Goal: Feedback & Contribution: Contribute content

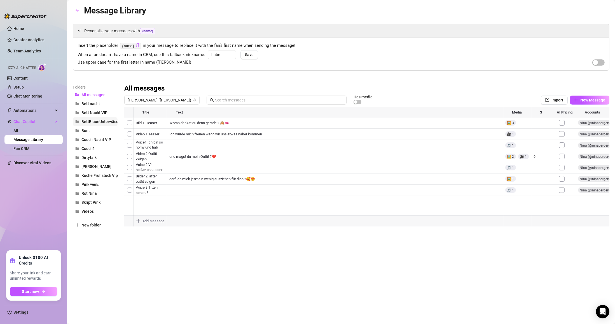
click at [90, 123] on span "BettBlaueUnterwäsche" at bounding box center [101, 121] width 41 height 4
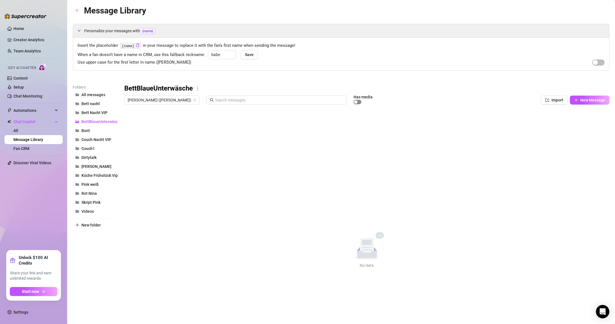
click at [293, 101] on button "button" at bounding box center [358, 102] width 8 height 4
click at [293, 101] on div "button" at bounding box center [358, 101] width 3 height 3
click at [108, 113] on button "Bett Nacht VIP" at bounding box center [95, 112] width 45 height 9
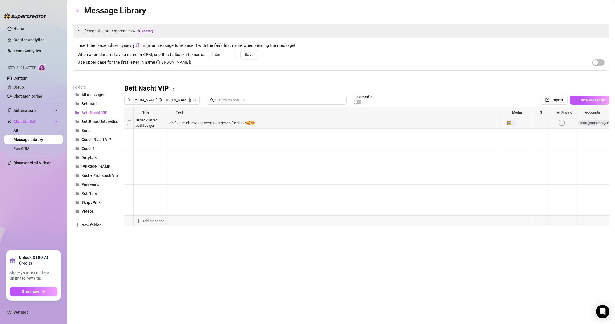
click at [142, 126] on div at bounding box center [366, 169] width 485 height 125
click at [190, 121] on div at bounding box center [366, 169] width 485 height 125
click at [125, 120] on div at bounding box center [366, 169] width 485 height 125
click at [127, 123] on div at bounding box center [366, 169] width 485 height 125
click at [130, 123] on div at bounding box center [366, 169] width 485 height 125
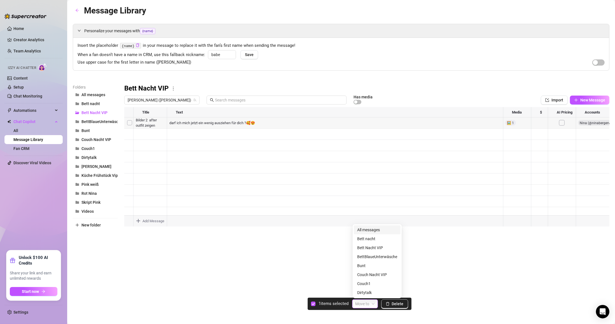
click at [293, 303] on div "Move to" at bounding box center [365, 303] width 26 height 9
click at [244, 172] on div at bounding box center [366, 169] width 485 height 125
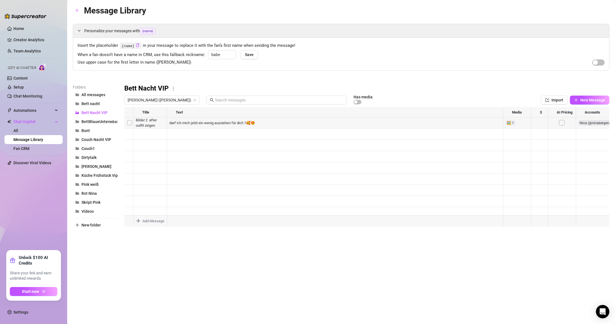
click at [293, 123] on div at bounding box center [366, 169] width 485 height 125
drag, startPoint x: 508, startPoint y: 109, endPoint x: 508, endPoint y: 113, distance: 4.2
click at [293, 109] on div at bounding box center [366, 169] width 485 height 125
click at [98, 159] on button "Dirtytalk" at bounding box center [95, 157] width 45 height 9
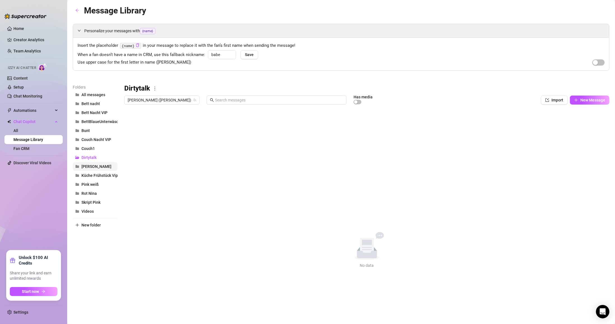
click at [89, 166] on span "[PERSON_NAME]" at bounding box center [96, 166] width 30 height 4
click at [293, 103] on button "Import" at bounding box center [554, 99] width 27 height 9
type textarea "Type your message here..."
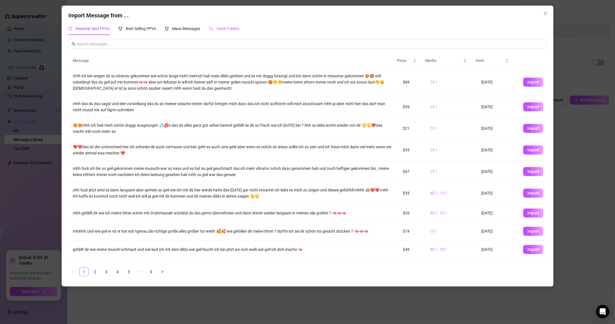
click at [229, 26] on span "Vault Folders" at bounding box center [227, 28] width 23 height 4
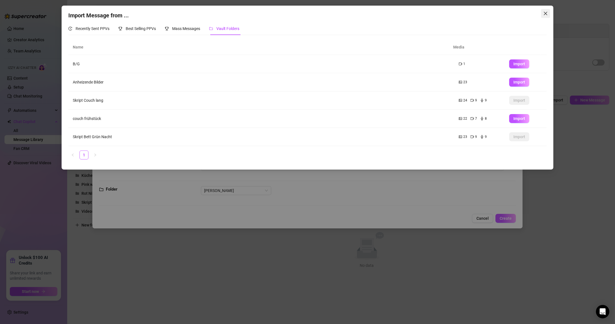
click at [293, 11] on icon "close" at bounding box center [545, 13] width 4 height 4
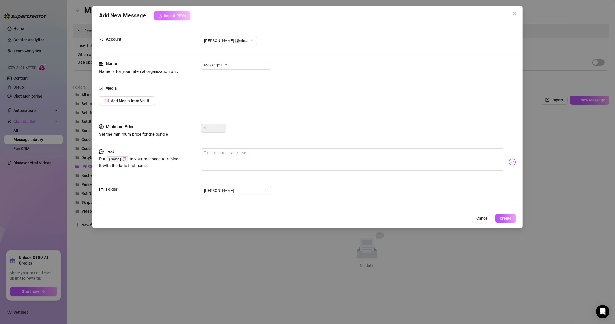
click at [177, 19] on button "Import PPVs" at bounding box center [172, 15] width 37 height 9
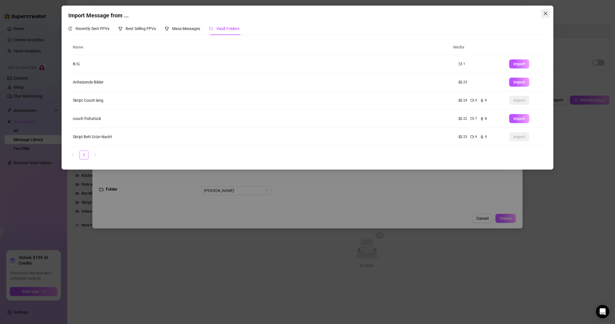
click at [293, 16] on button "Close" at bounding box center [545, 13] width 9 height 9
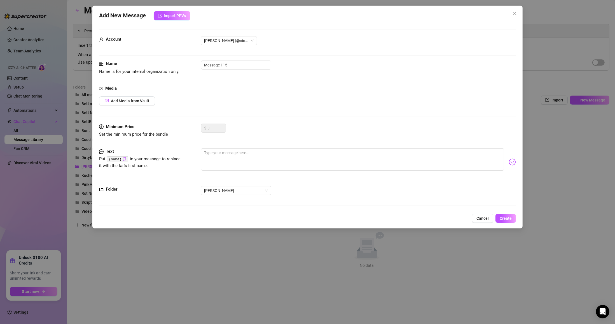
click at [21, 316] on div "Add New Message Import PPVs Account Nina (@ninabergervip) Name Name is for your…" at bounding box center [307, 162] width 615 height 324
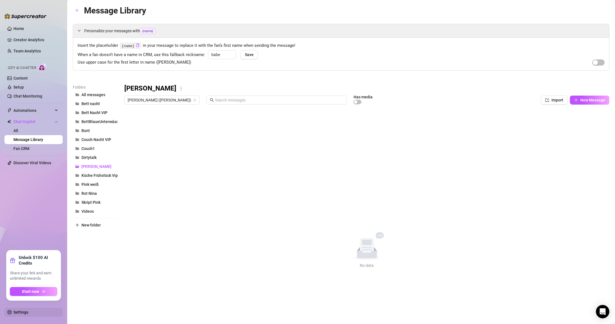
click at [25, 311] on link "Settings" at bounding box center [20, 312] width 15 height 4
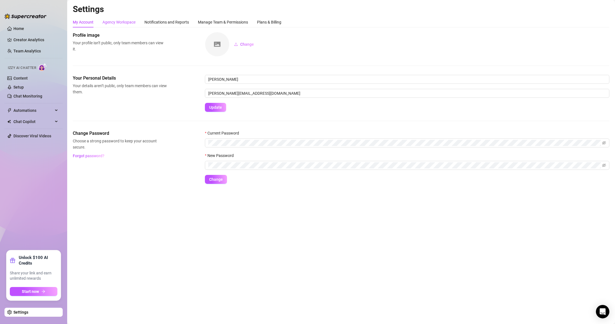
click at [123, 19] on div "Agency Workspace" at bounding box center [118, 22] width 33 height 6
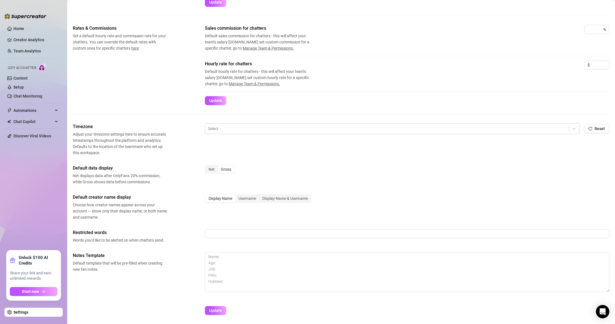
scroll to position [97, 0]
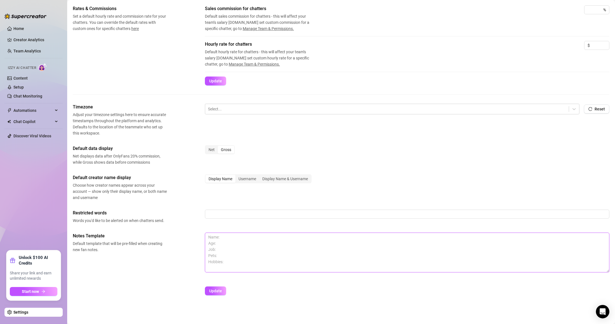
click at [237, 241] on textarea at bounding box center [407, 252] width 404 height 40
click at [232, 261] on textarea at bounding box center [407, 252] width 404 height 40
click at [228, 265] on textarea at bounding box center [407, 252] width 404 height 40
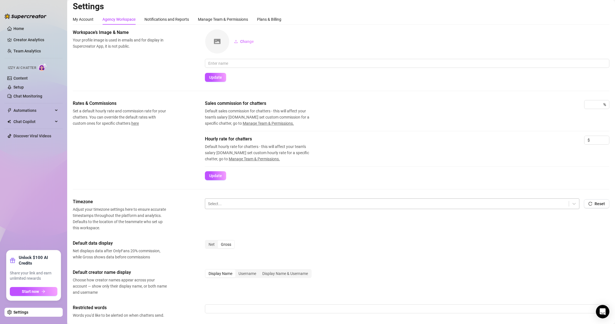
scroll to position [0, 0]
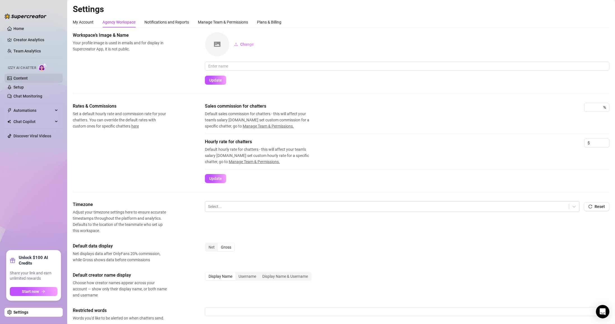
click at [28, 76] on link "Content" at bounding box center [20, 78] width 14 height 4
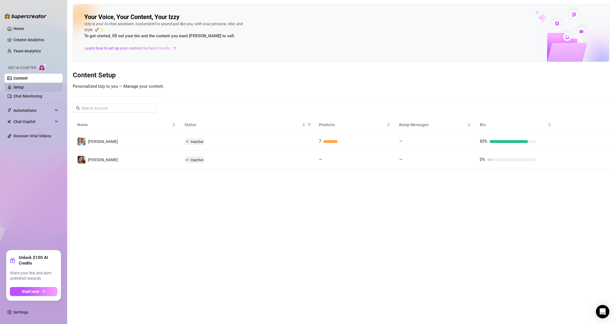
click at [24, 86] on link "Setup" at bounding box center [18, 87] width 10 height 4
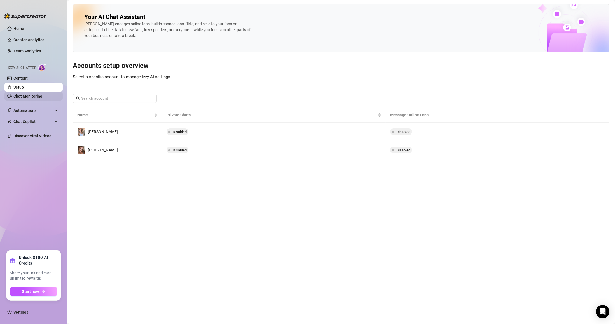
click at [25, 94] on link "Chat Monitoring" at bounding box center [27, 96] width 29 height 4
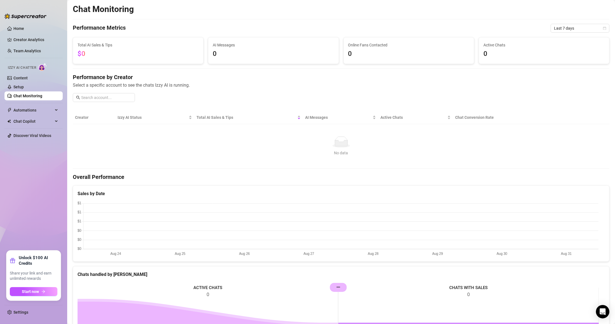
click at [27, 96] on link "Chat Monitoring" at bounding box center [27, 96] width 29 height 4
click at [31, 121] on span "Chat Copilot" at bounding box center [33, 121] width 40 height 9
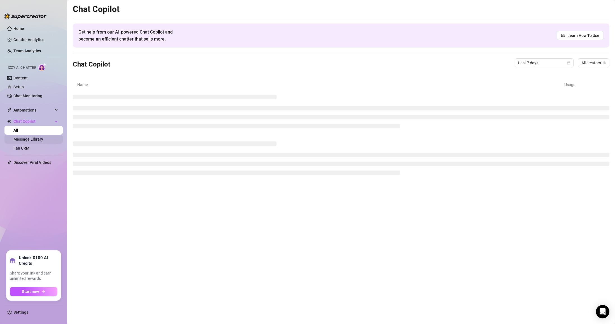
click at [37, 141] on link "Message Library" at bounding box center [28, 139] width 30 height 4
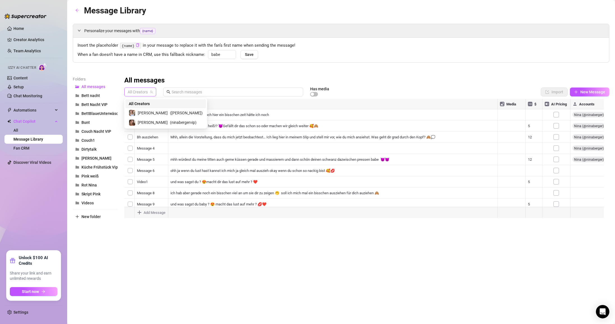
click at [149, 92] on span "All Creators" at bounding box center [140, 92] width 25 height 8
click at [170, 120] on span "( ninabergervip )" at bounding box center [183, 123] width 27 height 6
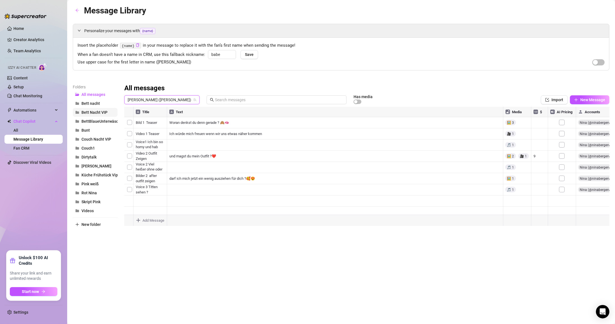
click at [95, 114] on span "Bett Nacht VIP" at bounding box center [94, 112] width 26 height 4
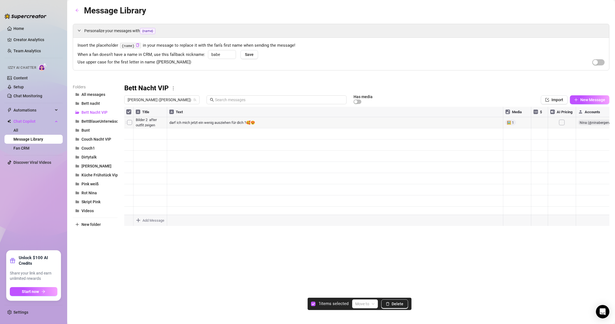
click at [128, 123] on div at bounding box center [366, 169] width 485 height 125
click at [293, 303] on span "Delete" at bounding box center [398, 304] width 12 height 4
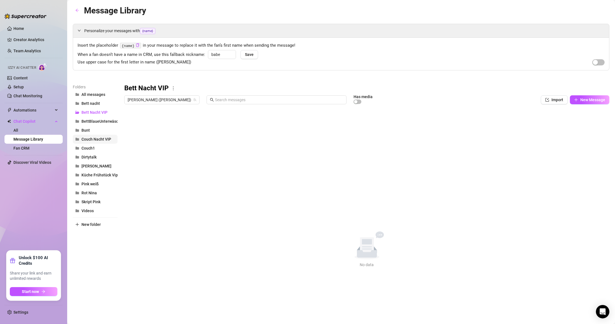
click at [98, 138] on span "Couch Nacht VIP" at bounding box center [96, 139] width 30 height 4
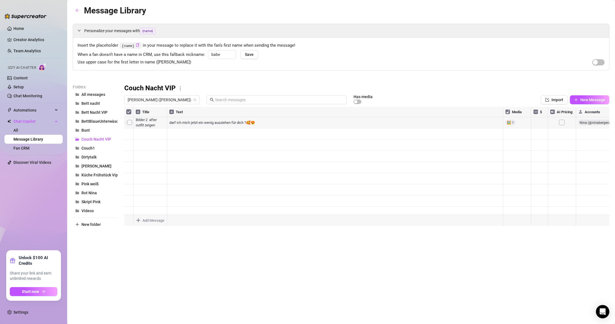
click at [149, 221] on body "Home Creator Analytics Team Analytics Izzy AI Chatter Content Setup Chat Monito…" at bounding box center [307, 162] width 615 height 324
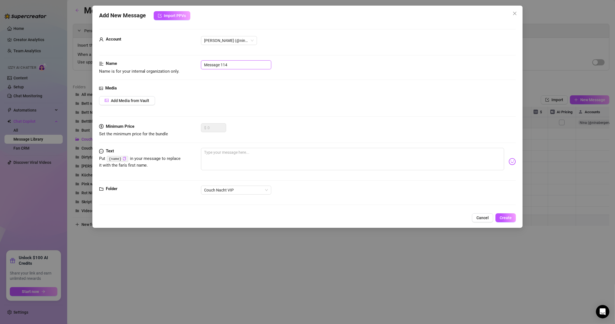
drag, startPoint x: 234, startPoint y: 65, endPoint x: 75, endPoint y: 68, distance: 159.0
click at [75, 68] on div "Add New Message Import PPVs Account [PERSON_NAME] (@ninabergervip) Name Name is…" at bounding box center [307, 162] width 615 height 324
type input "Bilder 2 Outift"
click at [132, 101] on span "Add Media from Vault" at bounding box center [130, 101] width 39 height 4
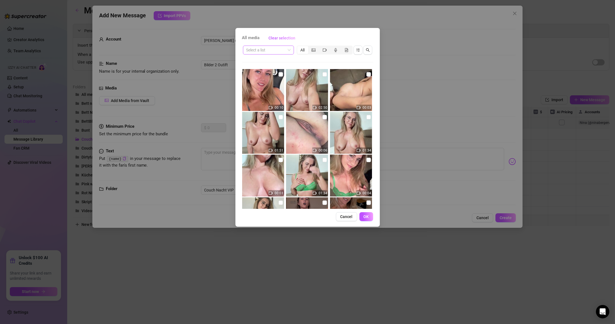
click at [285, 49] on input "search" at bounding box center [265, 50] width 39 height 8
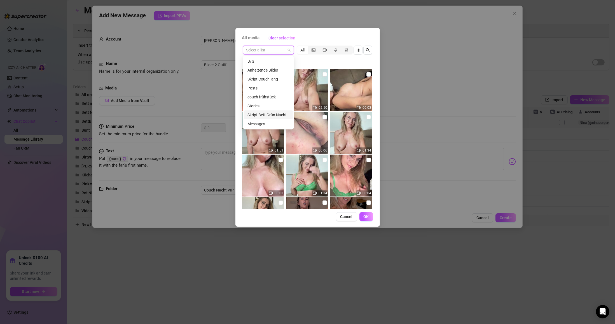
click at [278, 115] on div "Skript Bett Grün Nacht" at bounding box center [268, 115] width 42 height 6
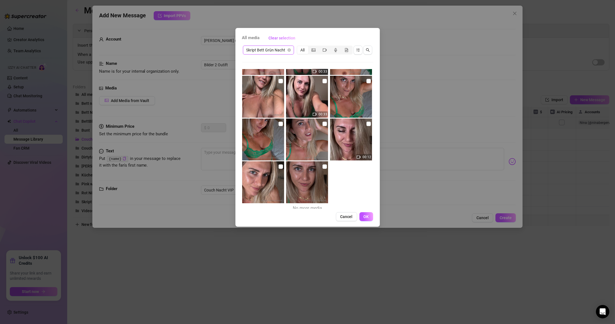
scroll to position [468, 0]
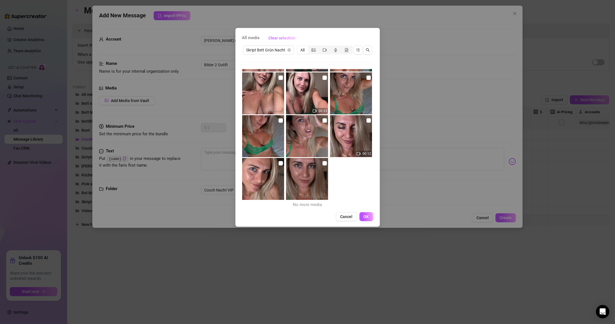
click at [293, 50] on div "All" at bounding box center [302, 50] width 11 height 8
click at [293, 47] on input "All" at bounding box center [299, 47] width 0 height 0
click at [293, 50] on div "segmented control" at bounding box center [313, 50] width 11 height 8
click at [293, 47] on input "segmented control" at bounding box center [310, 47] width 0 height 0
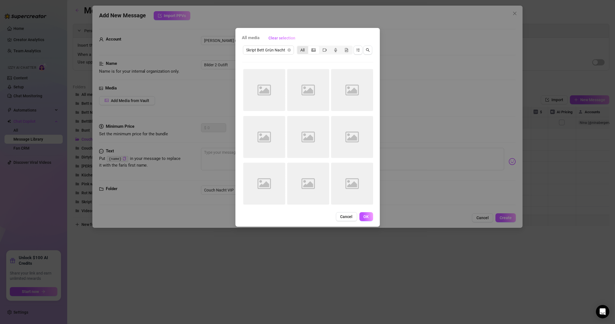
click at [293, 51] on div "All" at bounding box center [302, 50] width 11 height 8
click at [293, 47] on input "All" at bounding box center [299, 47] width 0 height 0
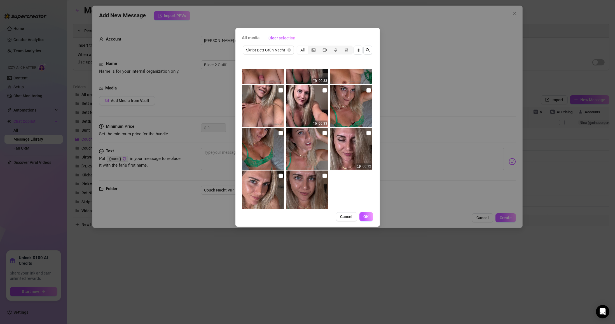
scroll to position [468, 0]
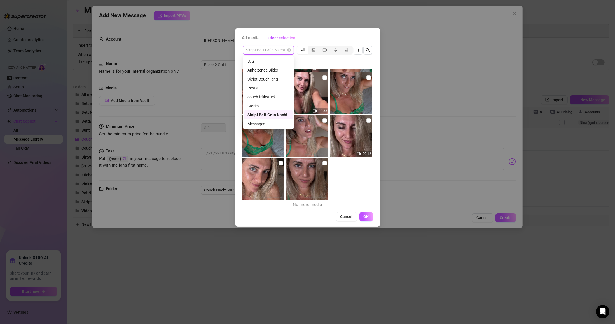
click at [283, 51] on span "Skript Bett Grün Nacht" at bounding box center [268, 50] width 44 height 8
click at [266, 78] on div "Skript Couch lang" at bounding box center [268, 79] width 42 height 6
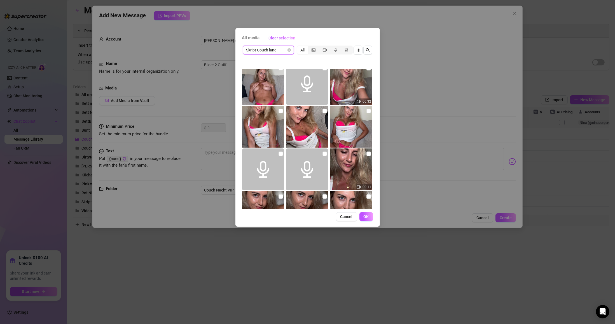
scroll to position [434, 0]
click at [293, 111] on input "checkbox" at bounding box center [324, 111] width 4 height 4
checkbox input "true"
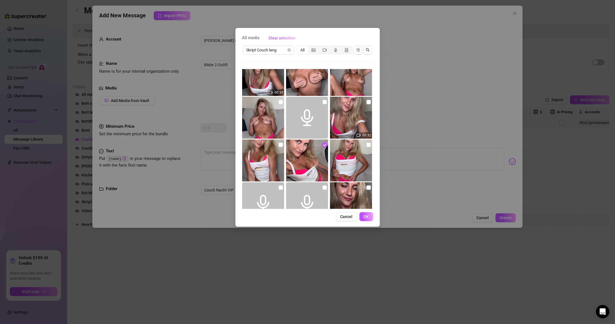
scroll to position [367, 0]
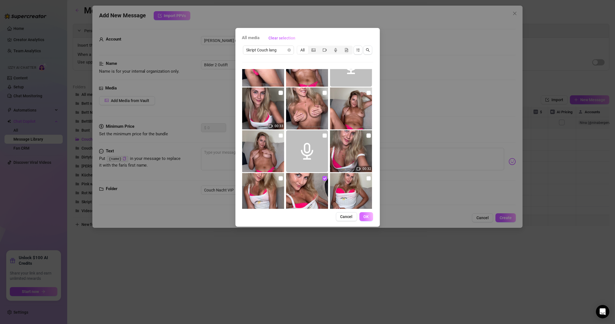
click at [293, 220] on button "OK" at bounding box center [366, 216] width 14 height 9
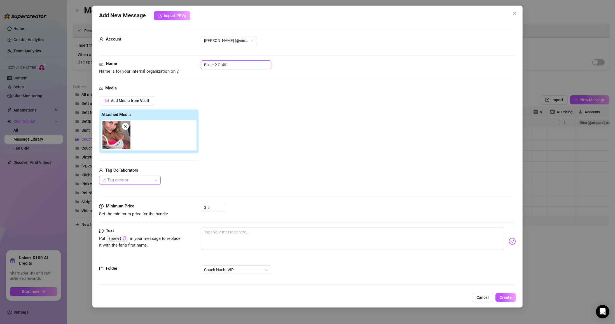
drag, startPoint x: 233, startPoint y: 67, endPoint x: 245, endPoint y: 66, distance: 12.1
click at [233, 67] on input "Bilder 2 Outift" at bounding box center [236, 64] width 70 height 9
drag, startPoint x: 219, startPoint y: 64, endPoint x: 225, endPoint y: 70, distance: 8.5
click at [221, 67] on input "Bilder 2 Outift" at bounding box center [236, 64] width 70 height 9
click at [219, 65] on input "Bilder 2 Outift" at bounding box center [236, 64] width 70 height 9
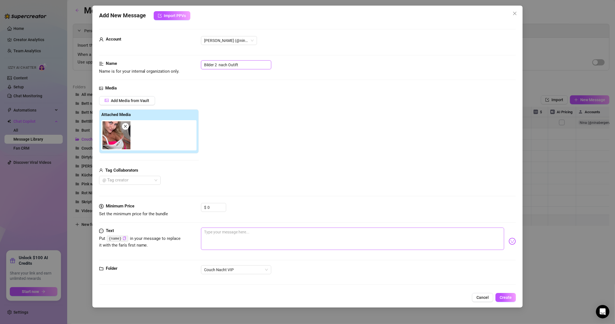
type input "Bilder 2 nach Outift"
drag, startPoint x: 207, startPoint y: 234, endPoint x: 255, endPoint y: 236, distance: 47.6
click at [207, 234] on textarea at bounding box center [352, 239] width 303 height 22
type textarea "f"
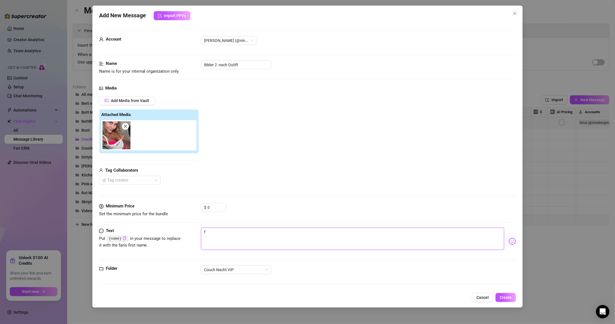
type textarea "Type your message here..."
type textarea "D"
type textarea "Da"
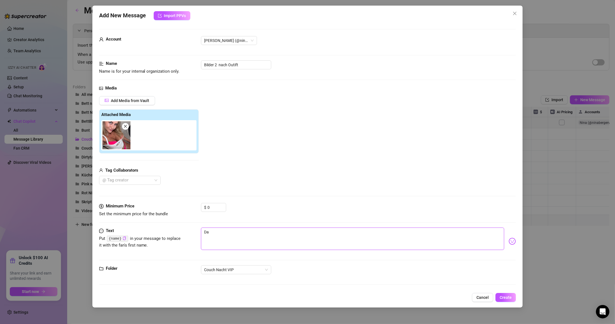
type textarea "D"
type textarea "Type your message here..."
type textarea "D"
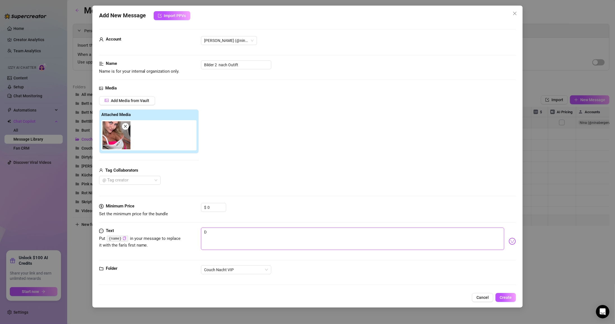
type textarea "Da"
type textarea "Dar"
type textarea "Darf"
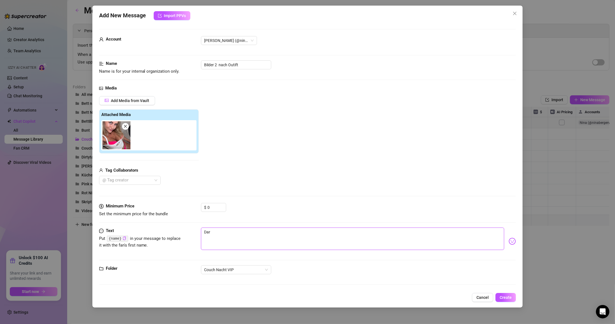
type textarea "Darf"
type textarea "Darf i"
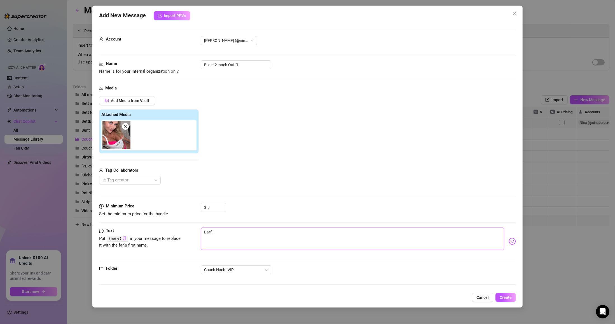
type textarea "Darf ic"
type textarea "Darf ich"
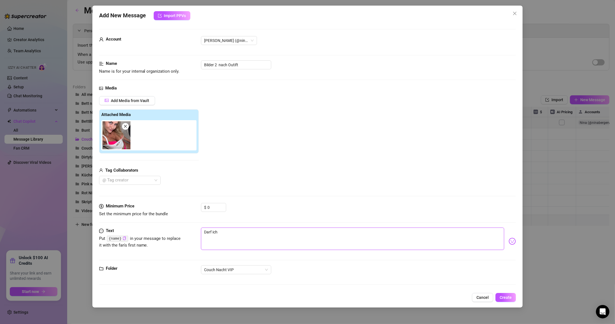
type textarea "Darf ich"
type textarea "Darf ich m"
type textarea "Darf ich mi"
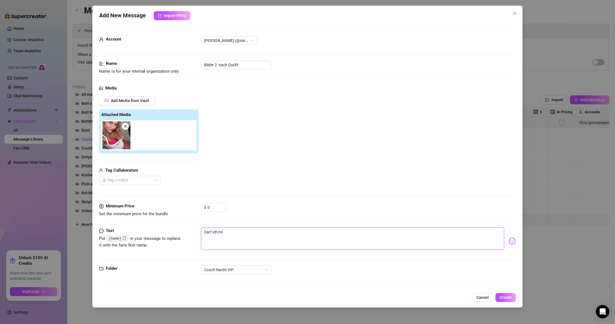
type textarea "Darf ich mic"
type textarea "Darf ich mich"
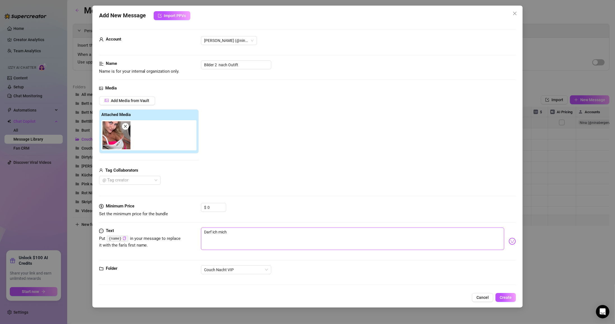
type textarea "Darf ich mich"
type textarea "Darf ich mich j"
type textarea "Darf ich mich je"
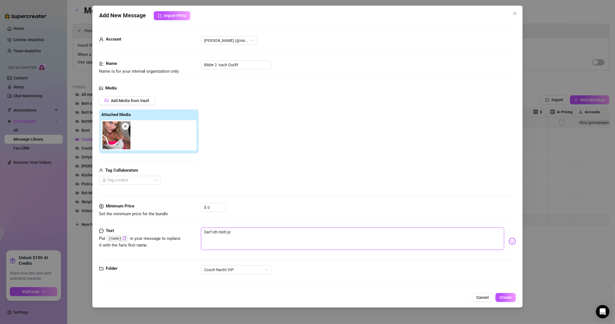
type textarea "Darf ich mich jet"
type textarea "Darf ich mich jetz"
type textarea "Darf ich mich jetzt"
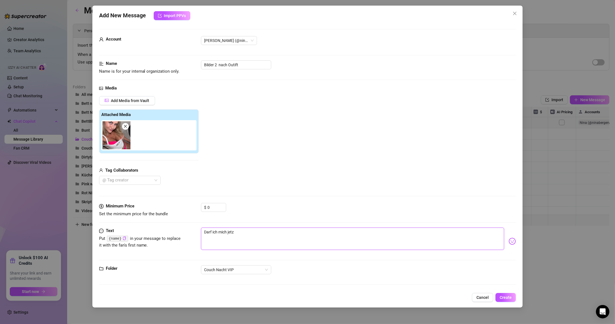
type textarea "Darf ich mich jetzt"
type textarea "Darf ich mich jetzt m"
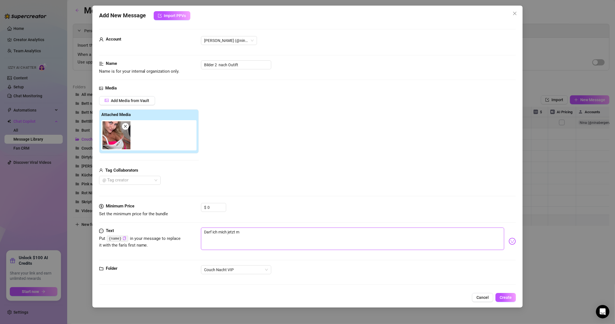
type textarea "Darf ich mich jetzt ma"
type textarea "Darf ich mich jetzt mal"
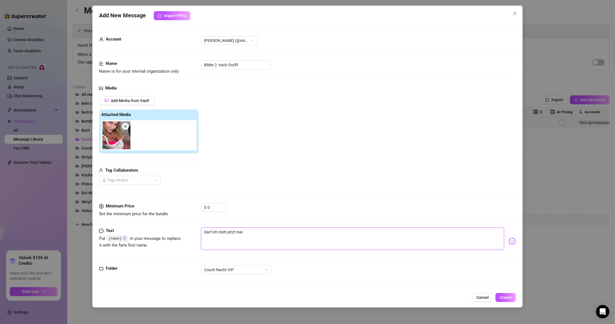
type textarea "Darf ich mich jetzt mal"
type textarea "Darf ich mich jetzt mal e"
type textarea "Darf ich mich jetzt mal ei"
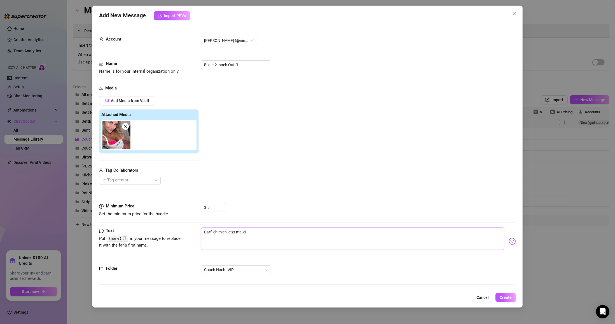
type textarea "Darf ich mich jetzt mal ein"
type textarea "Darf ich mich jetzt mal ein b"
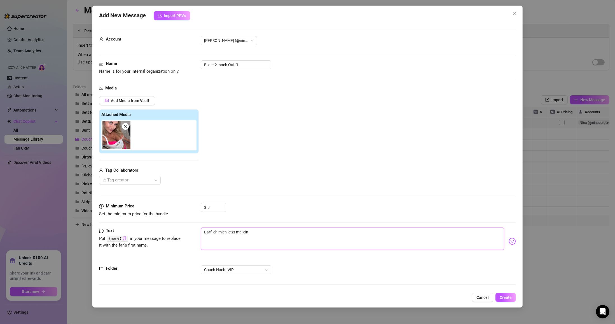
type textarea "Darf ich mich jetzt mal ein b"
type textarea "Darf ich mich jetzt mal ein bi"
type textarea "Darf ich mich jetzt mal ein bis"
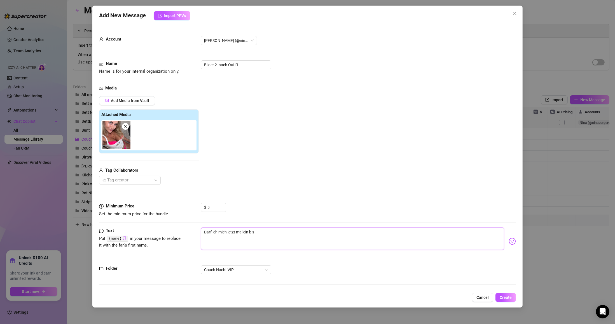
type textarea "Darf ich mich jetzt mal ein biss"
type textarea "Darf ich mich jetzt mal ein bissc"
type textarea "Darf ich mich jetzt mal ein bissch"
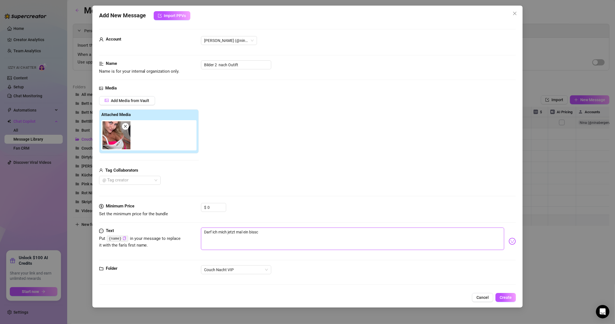
type textarea "Darf ich mich jetzt mal ein bissch"
type textarea "Darf ich mich jetzt mal ein bissche"
type textarea "Darf ich mich jetzt mal ein bisschen"
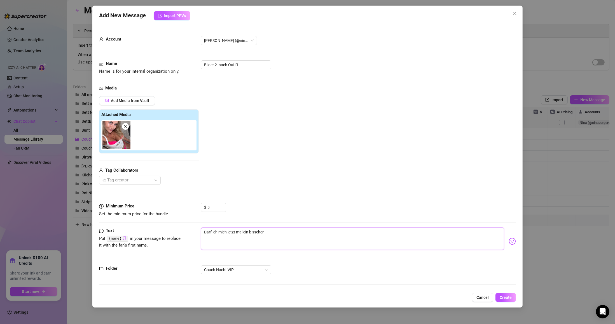
type textarea "Darf ich mich jetzt mal ein bisschen"
type textarea "Darf ich mich jetzt mal ein bisschen f"
type textarea "Darf ich mich jetzt mal ein bisschen fü"
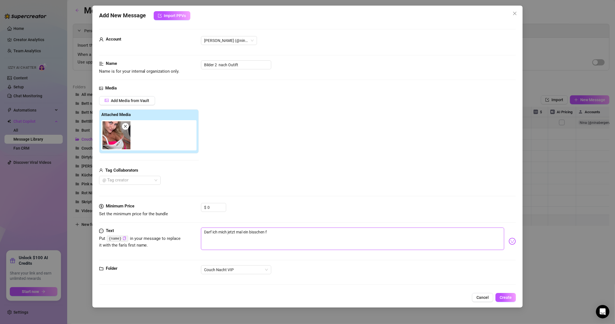
type textarea "Darf ich mich jetzt mal ein bisschen fü"
type textarea "Darf ich mich jetzt mal ein bisschen für"
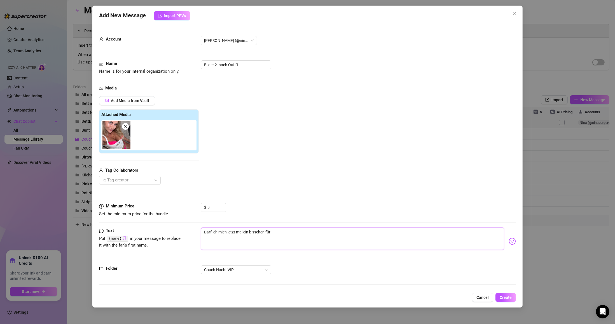
type textarea "Darf ich mich jetzt mal ein bisschen für d"
type textarea "Darf ich mich jetzt mal ein bisschen für di"
type textarea "Darf ich mich jetzt mal ein bisschen für dic"
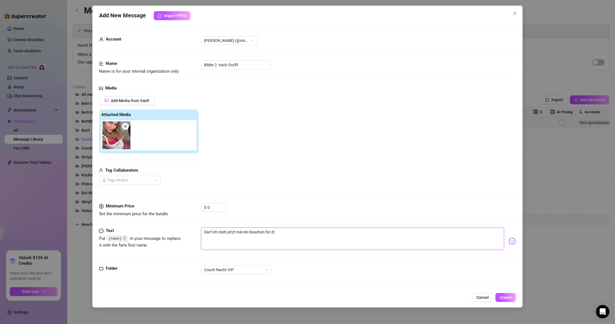
type textarea "Darf ich mich jetzt mal ein bisschen für dic"
type textarea "Darf ich mich jetzt mal ein bisschen für dich"
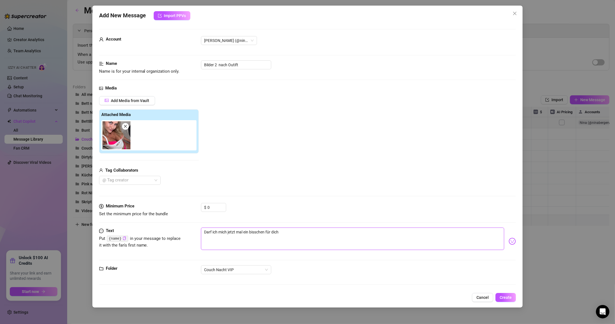
type textarea "Darf ich mich jetzt mal ein bisschen für dich a"
type textarea "Darf ich mich jetzt mal ein bisschen für dich au"
type textarea "Darf ich mich jetzt mal ein bisschen für dich aus"
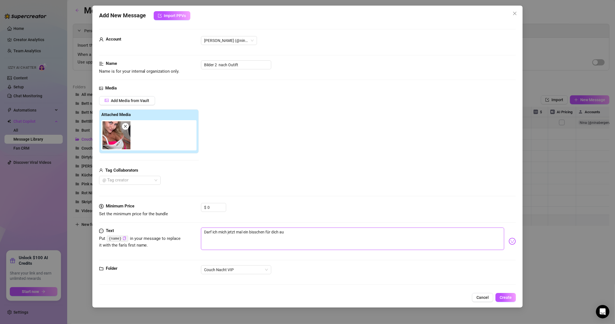
type textarea "Darf ich mich jetzt mal ein bisschen für dich aus"
type textarea "Darf ich mich jetzt mal ein bisschen für dich ausz"
type textarea "Darf ich mich jetzt mal ein bisschen für dich auszi"
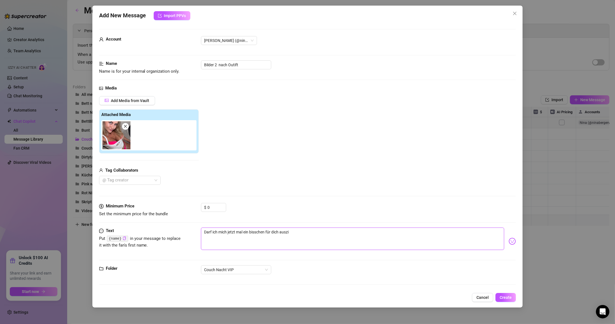
type textarea "Darf ich mich jetzt mal ein bisschen für dich auszie"
type textarea "Darf ich mich jetzt mal ein bisschen für dich auszieh"
type textarea "Darf ich mich jetzt mal ein bisschen für dich ausziehe"
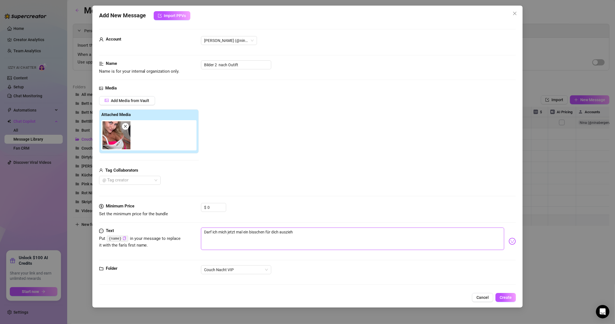
type textarea "Darf ich mich jetzt mal ein bisschen für dich ausziehe"
type textarea "Darf ich mich jetzt mal ein bisschen für dich ausziehen"
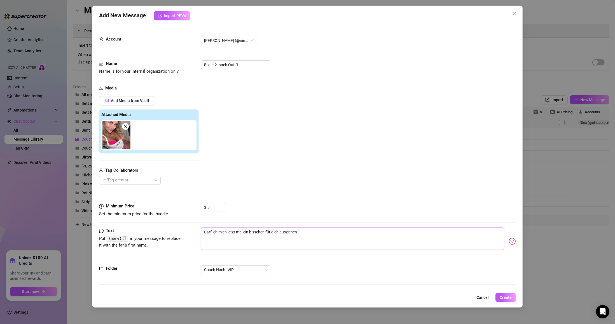
type textarea "Darf ich mich jetzt mal ein bisschen für dich ausziehen ?"
type textarea "Darf ich mich jetzt mal ein bisschen für dich ausziehen ? 🙈"
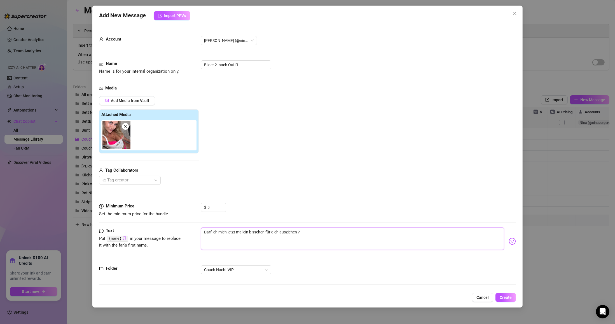
type textarea "Darf ich mich jetzt mal ein bisschen für dich ausziehen ? 🙈"
type textarea "Darf ich mich jetzt mal ein bisschen für dich ausziehen ? 🙈🫣"
click at [293, 294] on button "Create" at bounding box center [505, 297] width 20 height 9
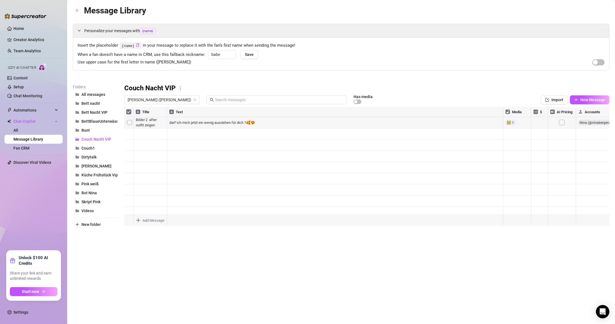
drag, startPoint x: 125, startPoint y: 179, endPoint x: 125, endPoint y: 176, distance: 3.6
click at [125, 165] on div at bounding box center [366, 169] width 485 height 125
drag, startPoint x: 125, startPoint y: 181, endPoint x: 130, endPoint y: 177, distance: 6.1
click at [130, 177] on div at bounding box center [366, 169] width 485 height 125
drag, startPoint x: 125, startPoint y: 157, endPoint x: 126, endPoint y: 169, distance: 11.8
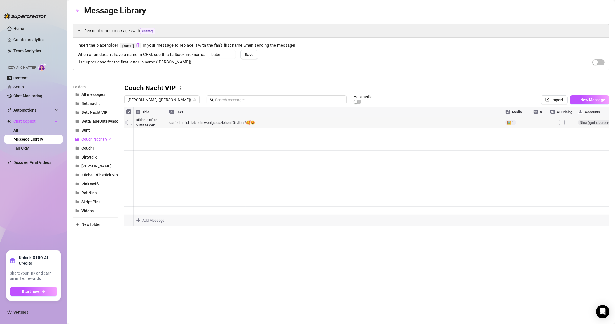
click at [126, 169] on div at bounding box center [366, 169] width 485 height 125
drag, startPoint x: 125, startPoint y: 169, endPoint x: 120, endPoint y: 157, distance: 12.5
click at [120, 157] on div "Folders All messages Bett nacht Bett Nacht VIP BettBlaueUnterwäsche Bunt Couch …" at bounding box center [341, 158] width 537 height 148
drag, startPoint x: 125, startPoint y: 148, endPoint x: 124, endPoint y: 135, distance: 13.5
click at [124, 135] on div "Title Text Media $ AI Pricing Accounts Bild 1 Teaser Woran denkst du denn gerad…" at bounding box center [366, 169] width 485 height 125
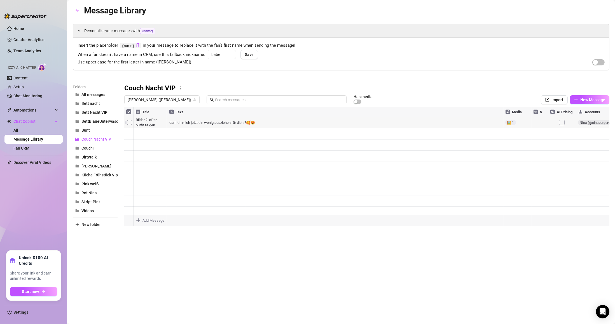
click at [148, 220] on body "Home Creator Analytics Team Analytics Izzy AI Chatter Content Setup Chat Monito…" at bounding box center [307, 162] width 615 height 324
type textarea "Type your message here..."
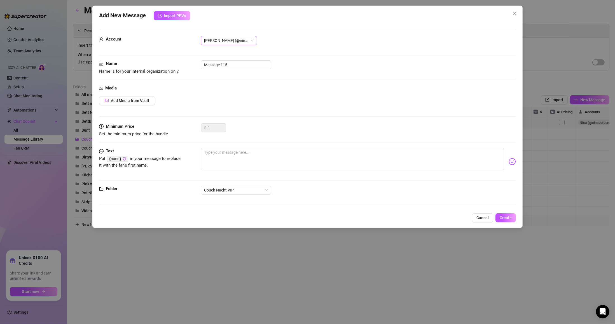
click at [246, 43] on span "[PERSON_NAME] (@ninabergervip)" at bounding box center [228, 40] width 49 height 8
click at [245, 44] on span "[PERSON_NAME] (@ninabergervip)" at bounding box center [228, 40] width 49 height 8
click at [142, 103] on span "Add Media from Vault" at bounding box center [130, 101] width 39 height 4
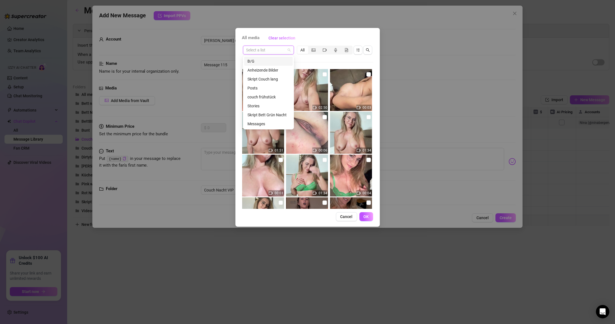
click at [283, 52] on input "search" at bounding box center [265, 50] width 39 height 8
click at [273, 81] on div "Skript Couch lang" at bounding box center [268, 79] width 42 height 6
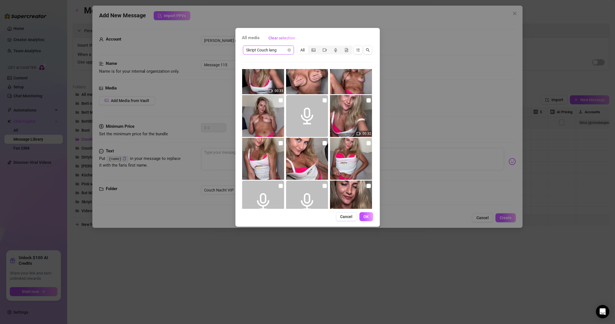
scroll to position [401, 0]
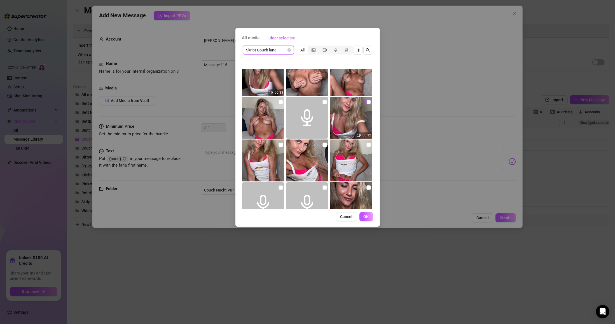
click at [293, 102] on input "checkbox" at bounding box center [368, 102] width 4 height 4
checkbox input "true"
click at [293, 215] on button "OK" at bounding box center [366, 216] width 14 height 9
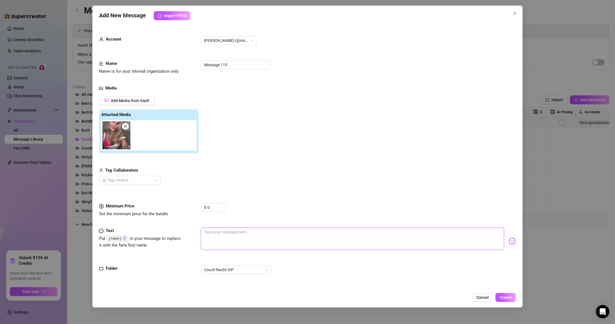
click at [237, 233] on textarea at bounding box center [352, 239] width 303 height 22
type textarea "M"
type textarea "Ma"
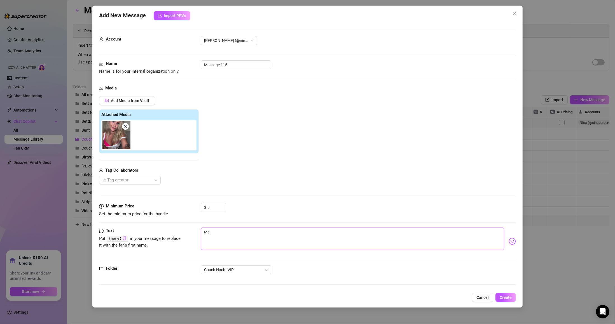
type textarea "Mas"
type textarea "Ma"
type textarea "Mag"
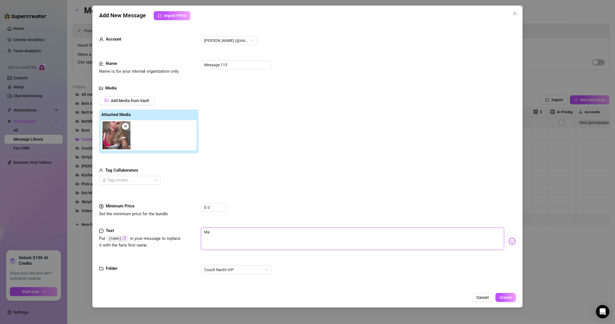
type textarea "Mag"
type textarea "Mags"
type textarea "Magst"
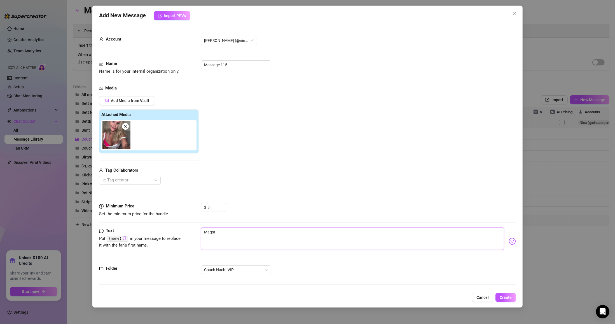
type textarea "Magst"
type textarea "Magst d"
type textarea "Magst du"
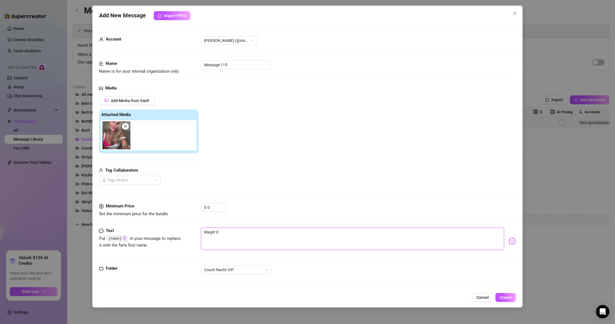
type textarea "Magst du"
type textarea "Magst du m"
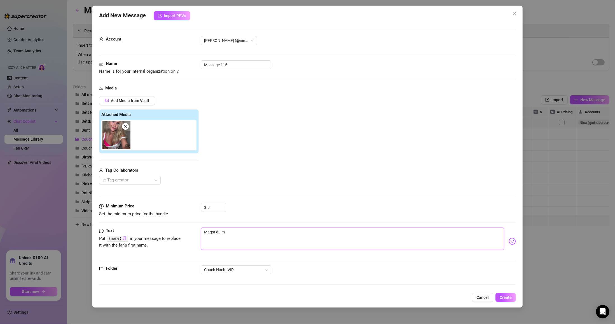
type textarea "Magst du"
type textarea "Magst du w"
type textarea "Magst du wi"
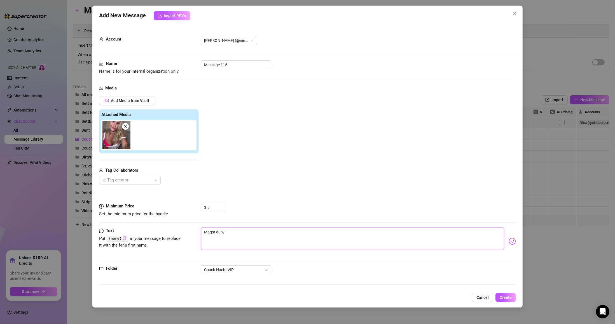
type textarea "Magst du wi"
type textarea "Magst du wie"
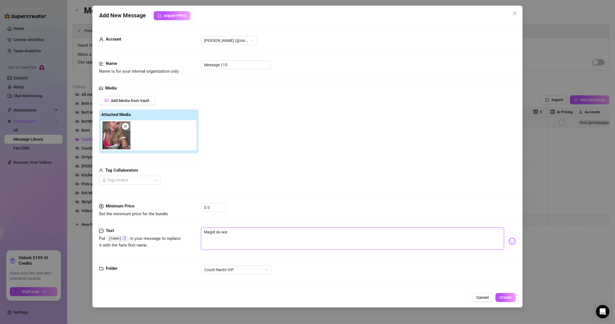
type textarea "Magst du wie i"
type textarea "Magst du wie ic"
type textarea "Magst du wie ich"
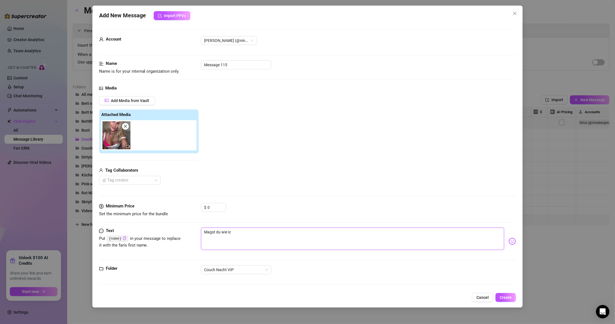
type textarea "Magst du wie ich"
type textarea "Magst du wie ich m"
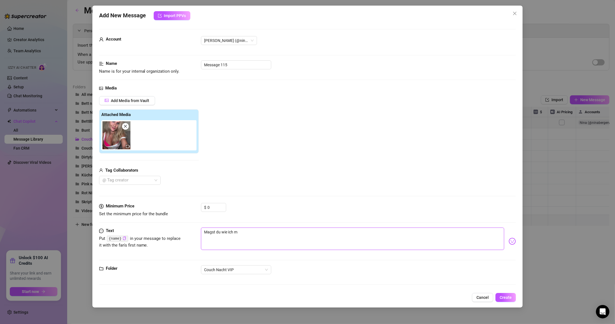
type textarea "Magst du wie ich mi"
type textarea "Magst du wie ich mic"
type textarea "Magst du wie ich mich"
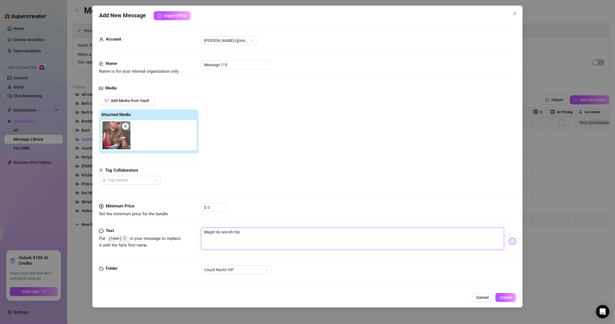
type textarea "Magst du wie ich mich"
type textarea "Magst du wie ich mich b"
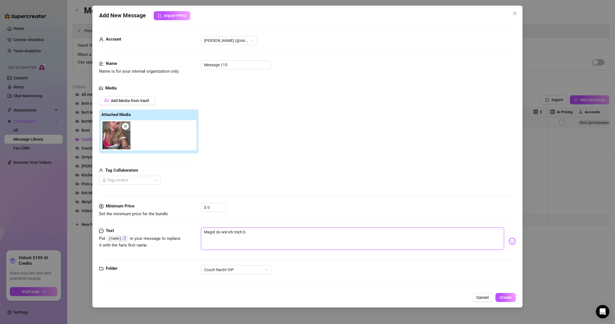
type textarea "Magst du wie ich mich be"
type textarea "Magst du wie ich mich bew"
type textarea "Magst du wie ich mich bewe"
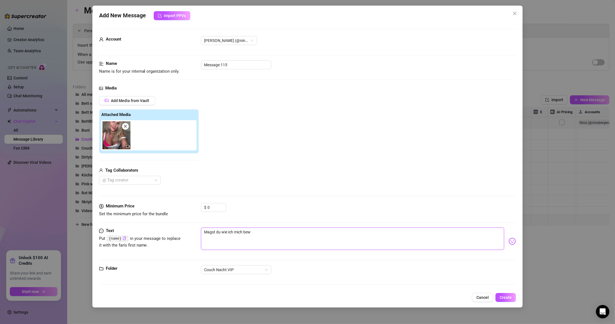
type textarea "Magst du wie ich mich bewe"
type textarea "Magst du wie ich mich beweg"
click at [276, 234] on textarea "Magst du wie ich mich bewege ? 🙈" at bounding box center [352, 239] width 303 height 22
click at [293, 301] on button "Create" at bounding box center [505, 297] width 20 height 9
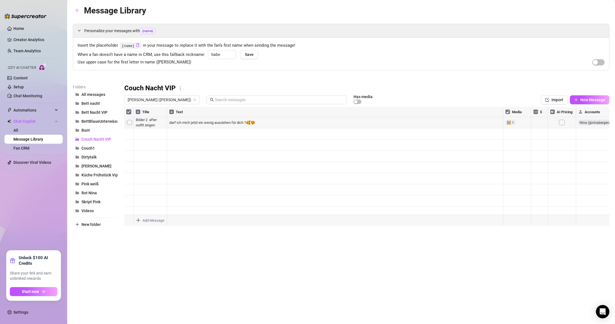
click at [180, 90] on icon "more" at bounding box center [180, 88] width 5 height 5
click at [152, 193] on div at bounding box center [366, 169] width 485 height 125
click at [146, 193] on div at bounding box center [366, 169] width 485 height 125
click at [146, 193] on div "Message 115 Message 115" at bounding box center [150, 190] width 34 height 12
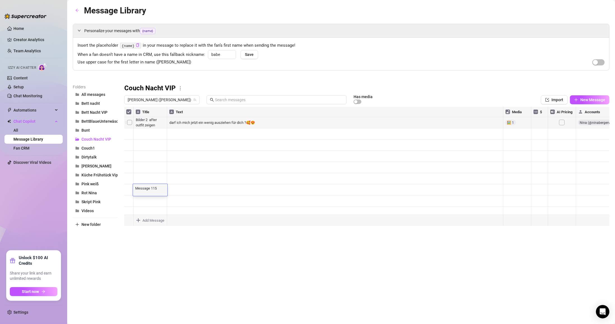
click at [161, 190] on textarea "Message 115" at bounding box center [150, 188] width 34 height 5
drag, startPoint x: 161, startPoint y: 190, endPoint x: 130, endPoint y: 190, distance: 31.1
click at [130, 190] on div "Title Text Media $ AI Pricing Accounts Bild 1 Teaser Woran denkst du denn gerad…" at bounding box center [366, 169] width 485 height 125
click at [182, 202] on div at bounding box center [366, 169] width 485 height 125
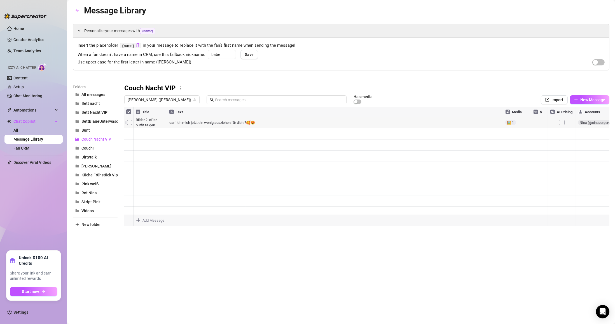
drag, startPoint x: 126, startPoint y: 192, endPoint x: 126, endPoint y: 152, distance: 39.5
click at [126, 152] on div at bounding box center [366, 169] width 485 height 125
click at [146, 223] on body "Home Creator Analytics Team Analytics Izzy AI Chatter Content Setup Chat Monito…" at bounding box center [307, 162] width 615 height 324
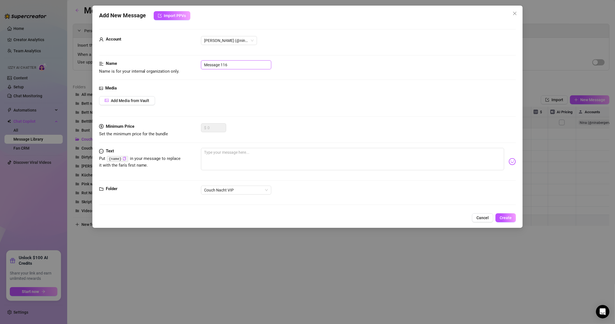
drag, startPoint x: 232, startPoint y: 64, endPoint x: 46, endPoint y: 64, distance: 185.3
click at [46, 64] on div "Add New Message Import PPVs Account [PERSON_NAME] (@ninabergervip) Name Name is…" at bounding box center [307, 162] width 615 height 324
click at [151, 102] on button "Add Media from Vault" at bounding box center [127, 100] width 56 height 9
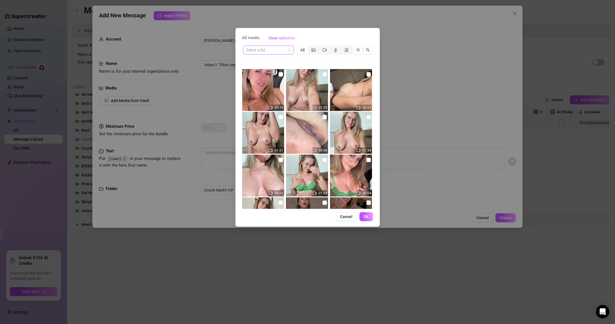
click at [279, 54] on div "Select a list" at bounding box center [268, 50] width 51 height 9
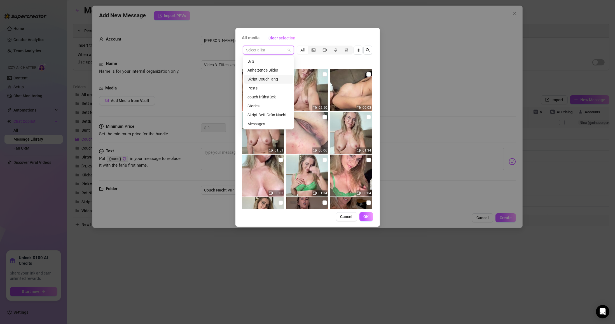
click at [272, 83] on div "Skript Couch lang" at bounding box center [268, 79] width 49 height 9
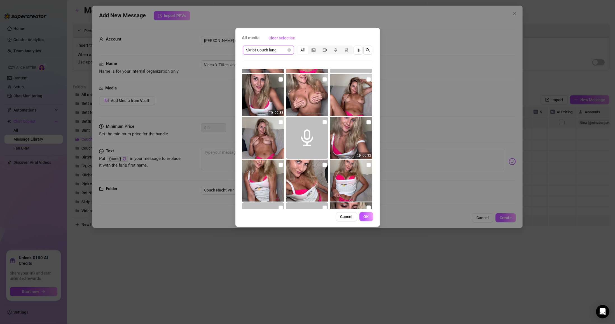
scroll to position [379, 0]
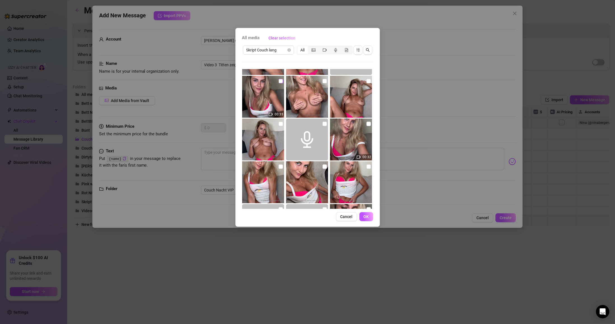
click at [280, 83] on label at bounding box center [281, 81] width 4 height 6
click at [280, 83] on input "checkbox" at bounding box center [281, 81] width 4 height 4
click at [293, 219] on span "OK" at bounding box center [366, 217] width 5 height 4
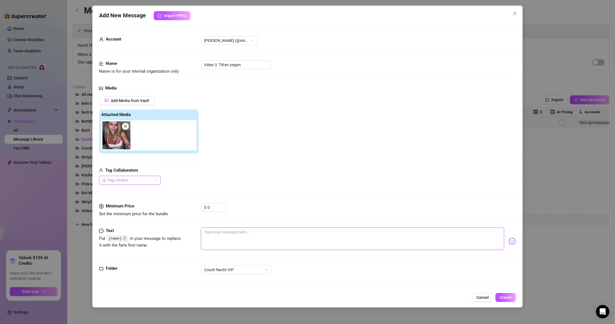
drag, startPoint x: 226, startPoint y: 234, endPoint x: 271, endPoint y: 224, distance: 46.7
click at [226, 234] on textarea at bounding box center [352, 239] width 303 height 22
drag, startPoint x: 443, startPoint y: 231, endPoint x: 422, endPoint y: 229, distance: 20.8
click at [293, 229] on textarea "WIe findest du meine titten ? Ich würde jetzt gerne spüren wie du an meinen Nip…" at bounding box center [352, 239] width 303 height 22
click at [293, 242] on img at bounding box center [512, 241] width 7 height 7
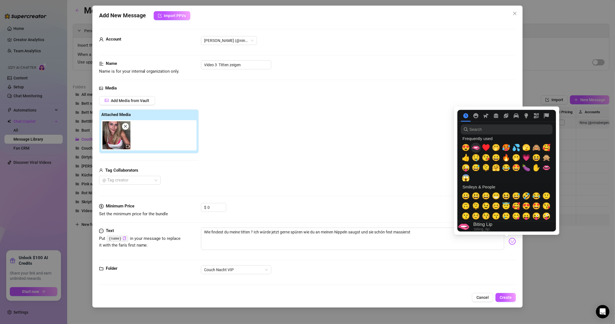
click at [293, 150] on span "🫦" at bounding box center [476, 148] width 8 height 8
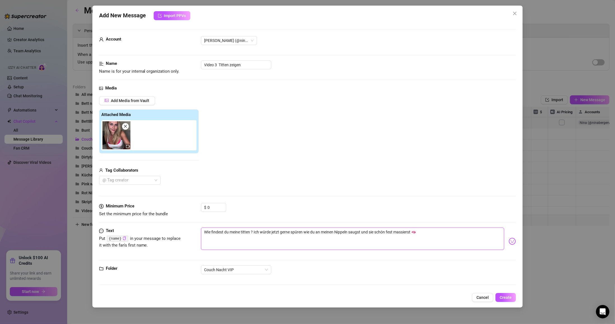
click at [293, 237] on textarea "WIe findest du meine titten ? Ich würde jetzt gerne spüren wie du an meinen Nip…" at bounding box center [352, 239] width 303 height 22
click at [253, 233] on textarea "WIe findest du meine titten ? Ich würde jetzt gerne spüren wie du an meinen Nip…" at bounding box center [352, 239] width 303 height 22
click at [254, 235] on textarea "WIe findest du meine titten ? Ich würde jetzt gerne spüren wie du an meinen Nip…" at bounding box center [352, 239] width 303 height 22
click at [293, 234] on textarea "WIe findest du meine titten ? Ich würde jetzt gerne spüren wie du an meinen Nip…" at bounding box center [352, 239] width 303 height 22
drag, startPoint x: 487, startPoint y: 234, endPoint x: 422, endPoint y: 233, distance: 64.9
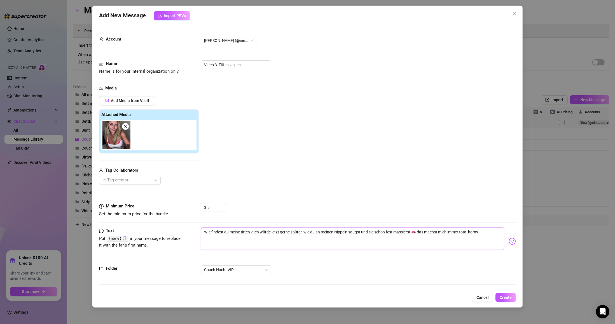
click at [293, 233] on textarea "WIe findest du meine titten ? Ich würde jetzt gerne spüren wie du an meinen Nip…" at bounding box center [352, 239] width 303 height 22
drag, startPoint x: 420, startPoint y: 233, endPoint x: 413, endPoint y: 235, distance: 6.9
click at [293, 235] on textarea "WIe findest du meine titten ? Ich würde jetzt gerne spüren wie du an meinen Nip…" at bounding box center [352, 239] width 303 height 22
click at [293, 241] on textarea "WIe findest du meine titten ? Ich würde jetzt gerne spüren wie du an meinen Nip…" at bounding box center [352, 239] width 303 height 22
click at [293, 236] on textarea "WIe findest du meine titten ? Ich würde jetzt gerne spüren wie du an meinen Nip…" at bounding box center [352, 239] width 303 height 22
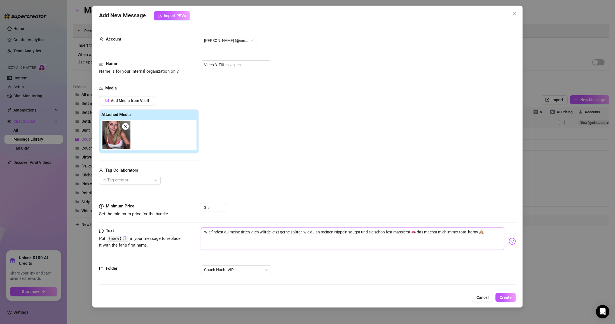
drag, startPoint x: 253, startPoint y: 232, endPoint x: 254, endPoint y: 235, distance: 3.6
click at [253, 232] on textarea "WIe findest du meine titten ? Ich würde jetzt gerne spüren wie du an meinen Nip…" at bounding box center [352, 239] width 303 height 22
drag, startPoint x: 212, startPoint y: 207, endPoint x: 189, endPoint y: 203, distance: 23.5
click at [189, 203] on form "Account [PERSON_NAME] (@ninabergervip) Name Name is for your internal organizat…" at bounding box center [307, 159] width 417 height 261
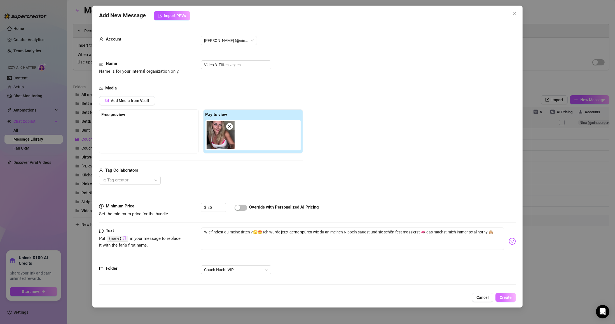
click at [293, 301] on button "Create" at bounding box center [505, 297] width 20 height 9
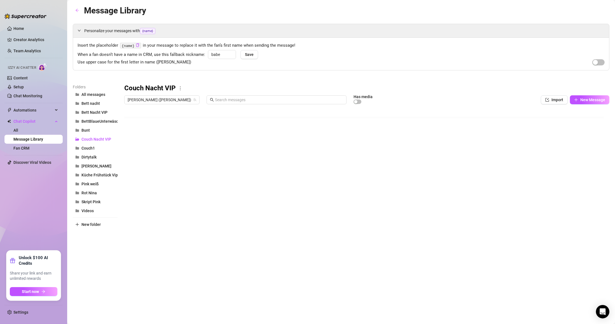
scroll to position [0, 0]
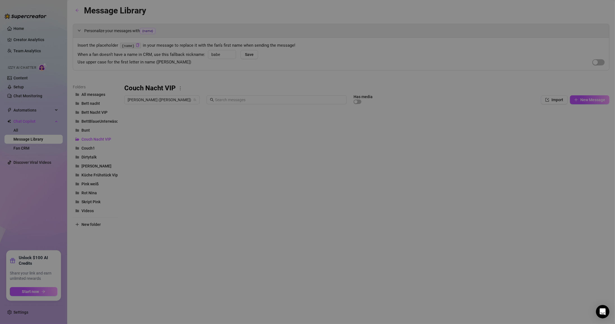
click at [153, 221] on body "Home Creator Analytics Team Analytics Izzy AI Chatter Content Setup Chat Monito…" at bounding box center [307, 162] width 615 height 324
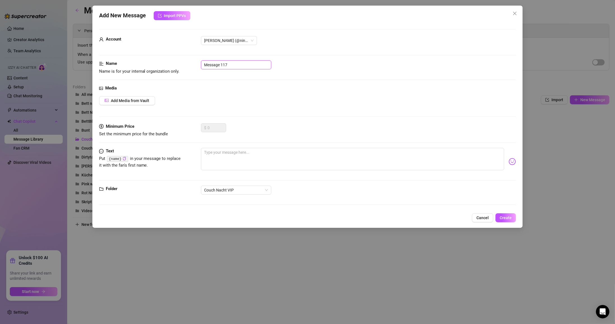
drag, startPoint x: 249, startPoint y: 65, endPoint x: 140, endPoint y: 67, distance: 108.9
click at [140, 67] on div "Name Name is for your internal organization only. Message 117" at bounding box center [307, 67] width 417 height 14
click at [133, 103] on span "Add Media from Vault" at bounding box center [130, 101] width 39 height 4
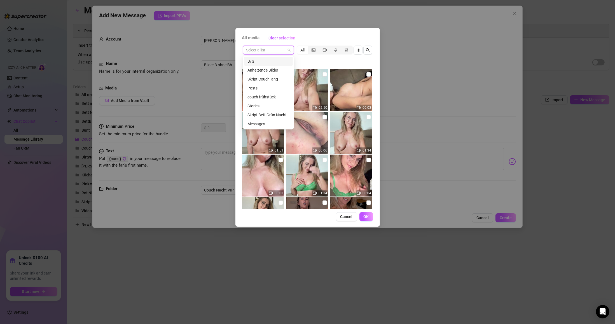
click at [273, 49] on input "search" at bounding box center [265, 50] width 39 height 8
click at [268, 79] on div "Skript Couch lang" at bounding box center [268, 79] width 42 height 6
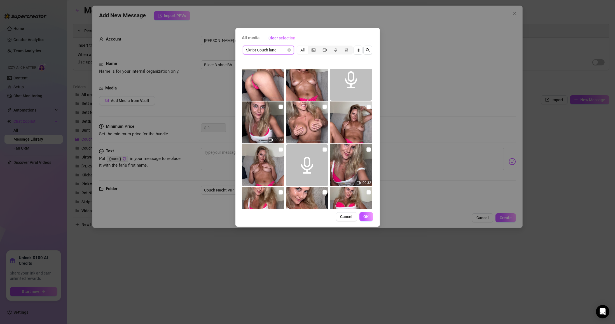
scroll to position [333, 0]
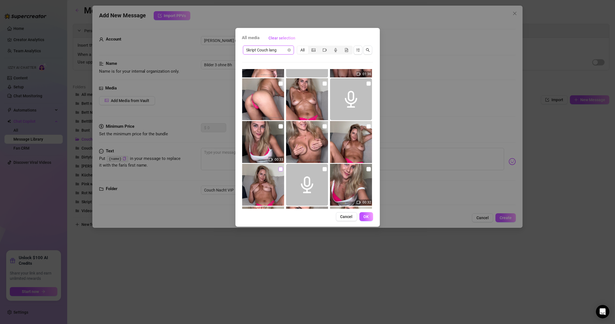
click at [279, 170] on input "checkbox" at bounding box center [281, 169] width 4 height 4
click at [293, 126] on input "checkbox" at bounding box center [324, 126] width 4 height 4
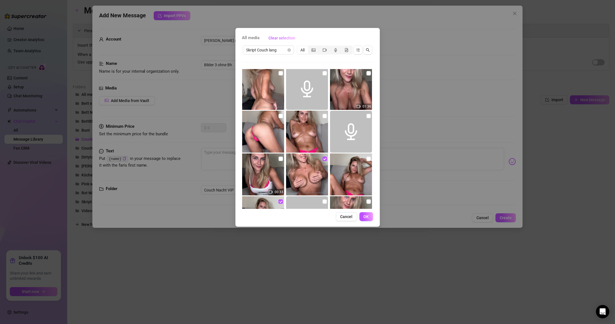
scroll to position [300, 0]
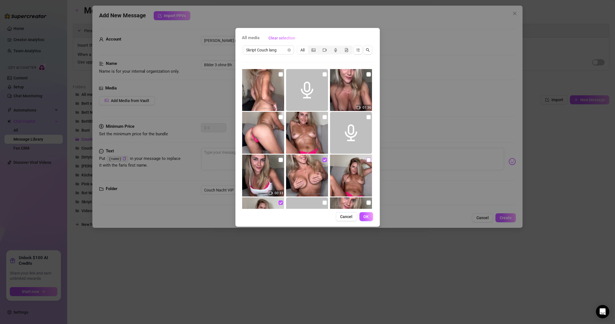
click at [293, 161] on input "checkbox" at bounding box center [368, 160] width 4 height 4
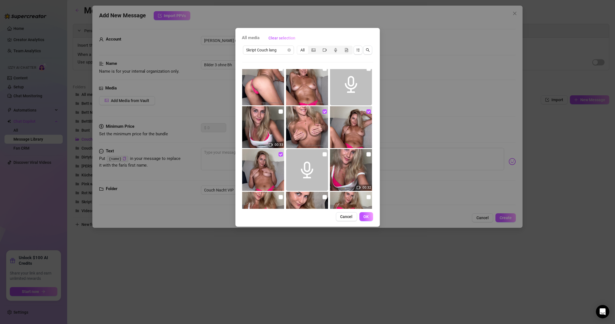
scroll to position [367, 0]
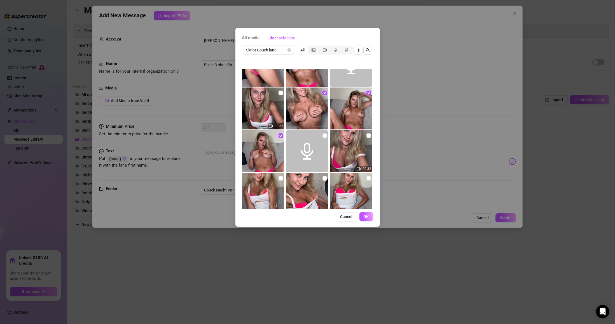
click at [293, 217] on span "OK" at bounding box center [366, 217] width 5 height 4
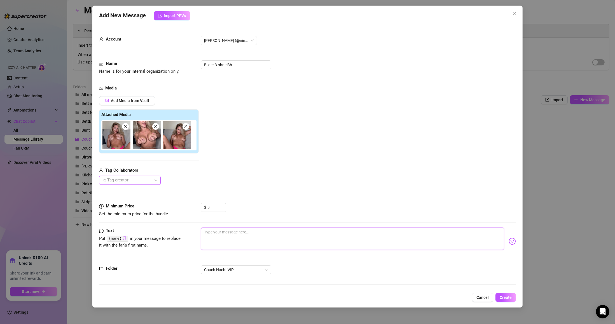
click at [220, 234] on textarea at bounding box center [352, 239] width 303 height 22
drag, startPoint x: 355, startPoint y: 236, endPoint x: 319, endPoint y: 234, distance: 36.4
click at [293, 234] on textarea "soooo schön was wir hier machen oder ?" at bounding box center [352, 239] width 303 height 22
click at [293, 298] on span "Create" at bounding box center [506, 298] width 12 height 4
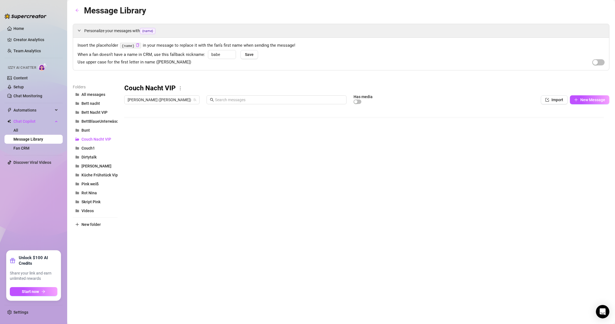
scroll to position [17, 0]
click at [293, 141] on div at bounding box center [366, 169] width 485 height 125
click at [293, 255] on div "Message Library Personalize your messages with {name} Insert the placeholder {n…" at bounding box center [341, 156] width 537 height 304
click at [293, 130] on div at bounding box center [366, 169] width 485 height 125
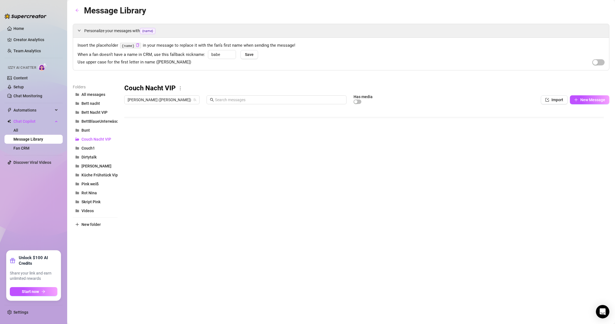
click at [293, 111] on div at bounding box center [366, 169] width 485 height 125
click at [154, 209] on div at bounding box center [366, 169] width 485 height 125
click at [160, 219] on body "Home Creator Analytics Team Analytics Izzy AI Chatter Content Setup Chat Monito…" at bounding box center [307, 162] width 615 height 324
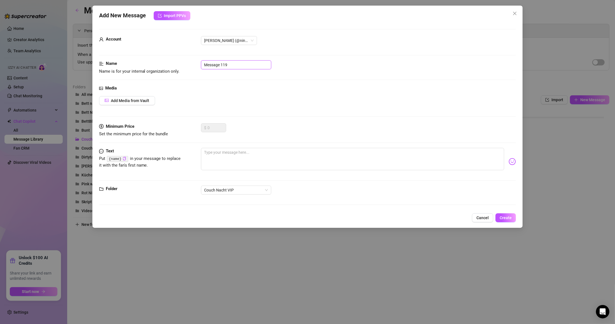
drag, startPoint x: 170, startPoint y: 78, endPoint x: 147, endPoint y: 81, distance: 23.5
click at [147, 81] on div "Name Name is for your internal organization only. Message 119" at bounding box center [307, 72] width 417 height 25
click at [247, 154] on textarea at bounding box center [352, 159] width 303 height 22
click at [293, 151] on textarea "ich liebe es sooo sehr wenn mein ganzer körper mit öl eingerieben ist 🫦🫦" at bounding box center [352, 159] width 303 height 22
click at [113, 102] on span "Add Media from Vault" at bounding box center [130, 101] width 39 height 4
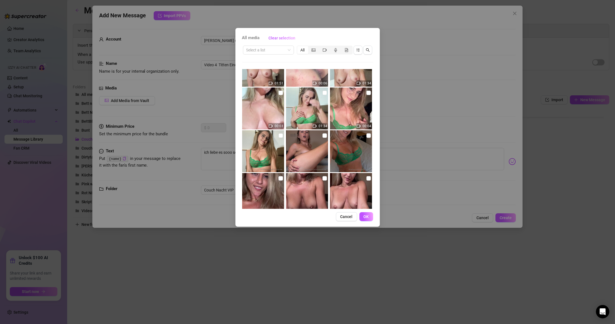
scroll to position [0, 0]
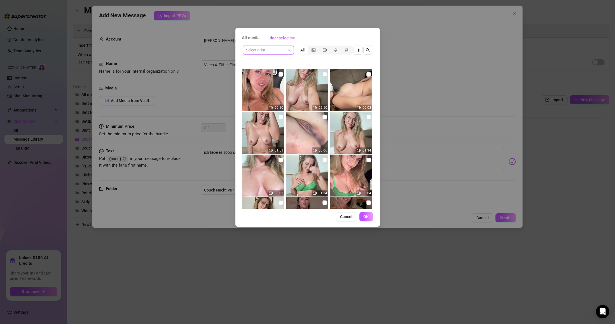
click at [261, 52] on input "search" at bounding box center [265, 50] width 39 height 8
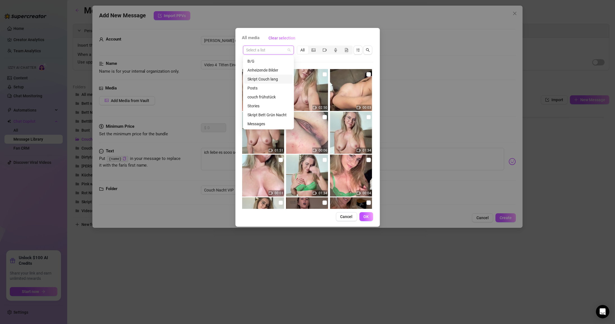
click at [273, 78] on div "Skript Couch lang" at bounding box center [268, 79] width 42 height 6
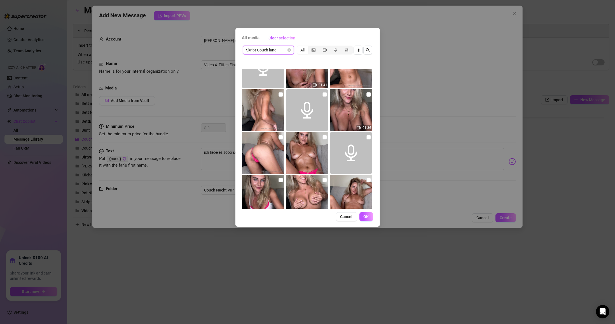
scroll to position [278, 0]
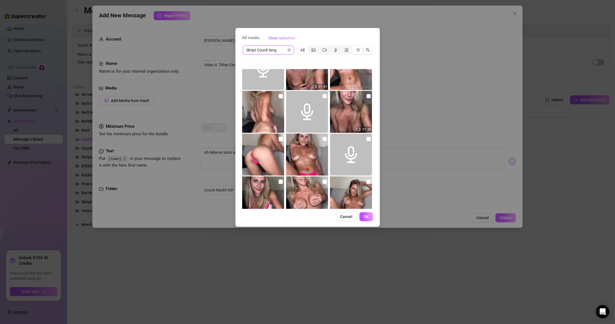
click at [293, 95] on input "checkbox" at bounding box center [368, 96] width 4 height 4
click at [293, 219] on button "OK" at bounding box center [366, 216] width 14 height 9
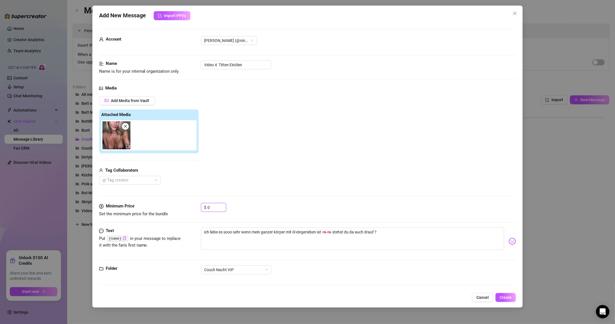
drag, startPoint x: 214, startPoint y: 209, endPoint x: 192, endPoint y: 209, distance: 21.6
click at [192, 209] on div "Minimum Price Set the minimum price for the bundle $ 0" at bounding box center [307, 210] width 417 height 14
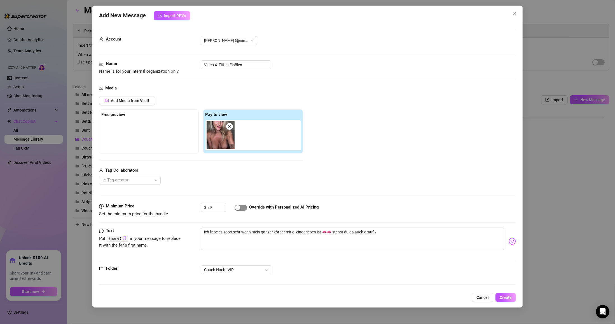
click at [236, 209] on div "button" at bounding box center [237, 207] width 5 height 5
click at [242, 208] on div "button" at bounding box center [244, 207] width 5 height 5
click at [293, 238] on textarea "ich liebe es sooo sehr wenn mein ganzer körper mit öl eingerieben ist 🫦🫦 stehst…" at bounding box center [352, 239] width 303 height 22
click at [293, 233] on textarea "ich liebe es sooo sehr wenn mein ganzer körper mit öl eingerieben ist 🫦🫦 stehst…" at bounding box center [352, 239] width 303 height 22
click at [293, 233] on textarea "ich liebe es sooo sehr wenn mein ganzer Körper mit öl eingerieben ist 🫦🫦 stehst…" at bounding box center [352, 239] width 303 height 22
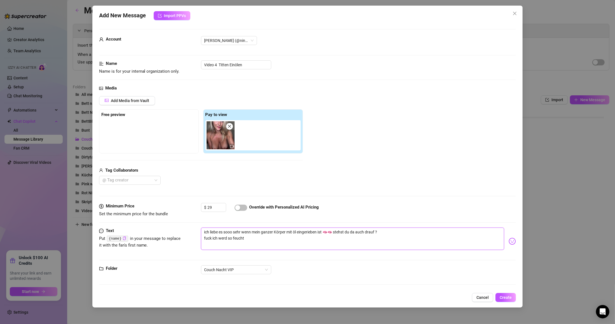
drag, startPoint x: 258, startPoint y: 243, endPoint x: 253, endPoint y: 238, distance: 6.5
click at [253, 238] on textarea "ich liebe es sooo sehr wenn mein ganzer Körper mit öl eingerieben ist 🫦🫦 stehst…" at bounding box center [352, 239] width 303 height 22
drag, startPoint x: 510, startPoint y: 296, endPoint x: 60, endPoint y: 242, distance: 453.4
click at [293, 296] on span "Create" at bounding box center [506, 298] width 12 height 4
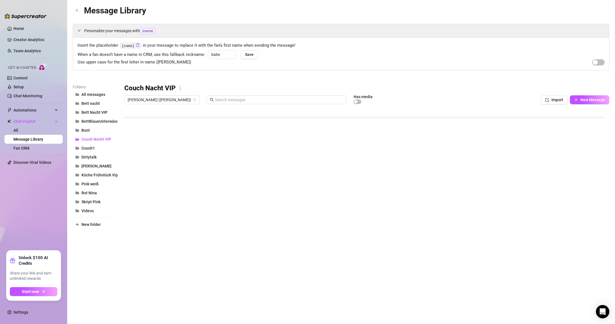
scroll to position [39, 0]
click at [154, 219] on body "Home Creator Analytics Team Analytics Izzy AI Chatter Content Setup Chat Monito…" at bounding box center [307, 162] width 615 height 324
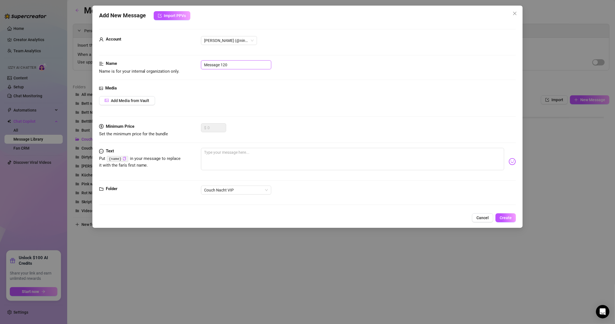
drag, startPoint x: 238, startPoint y: 65, endPoint x: 143, endPoint y: 63, distance: 95.8
click at [143, 63] on div "Name Name is for your internal organization only. Message 120" at bounding box center [307, 67] width 417 height 14
click at [138, 99] on span "Add Media from Vault" at bounding box center [130, 101] width 39 height 4
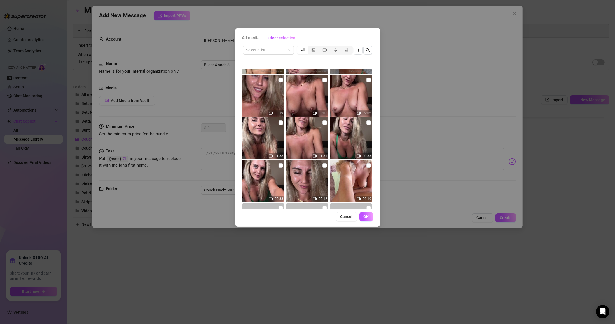
scroll to position [134, 0]
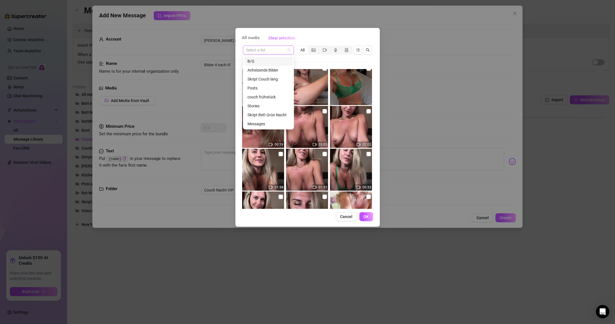
click at [287, 49] on span at bounding box center [268, 50] width 44 height 8
click at [276, 83] on div "Skript Couch lang" at bounding box center [268, 79] width 49 height 9
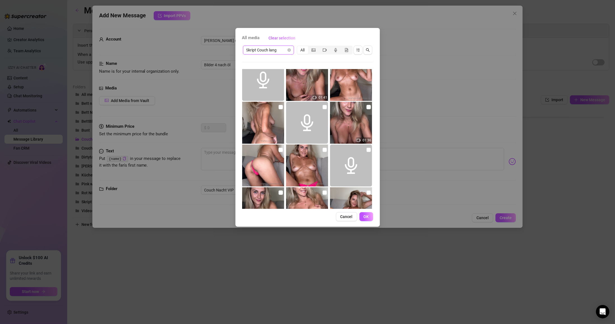
scroll to position [269, 0]
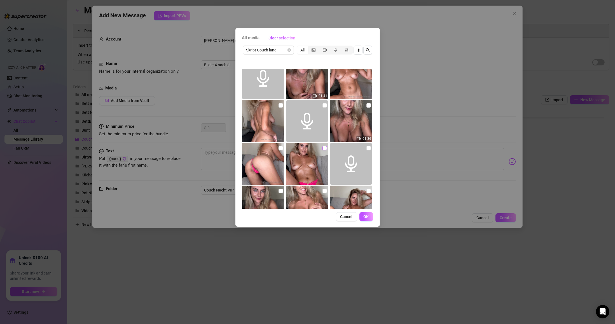
click at [293, 148] on input "checkbox" at bounding box center [324, 148] width 4 height 4
click at [279, 150] on input "checkbox" at bounding box center [281, 148] width 4 height 4
click at [293, 215] on button "OK" at bounding box center [366, 216] width 14 height 9
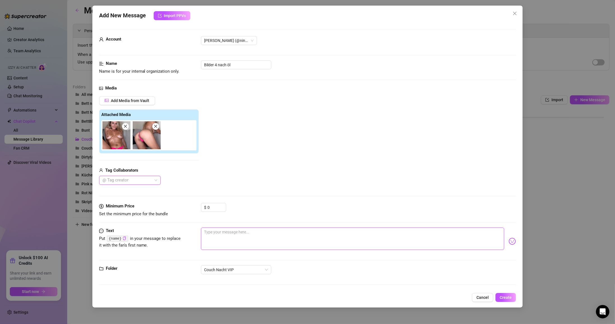
click at [226, 235] on textarea at bounding box center [352, 239] width 303 height 22
click at [293, 235] on textarea "siehst du wie feucht mein höschen schon ist ? 🫣" at bounding box center [352, 239] width 303 height 22
click at [293, 298] on span "Create" at bounding box center [506, 298] width 12 height 4
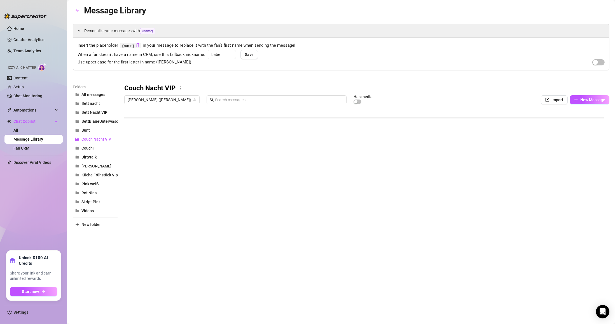
scroll to position [50, 0]
click at [145, 220] on body "Home Creator Analytics Team Analytics Izzy AI Chatter Content Setup Chat Monito…" at bounding box center [307, 162] width 615 height 324
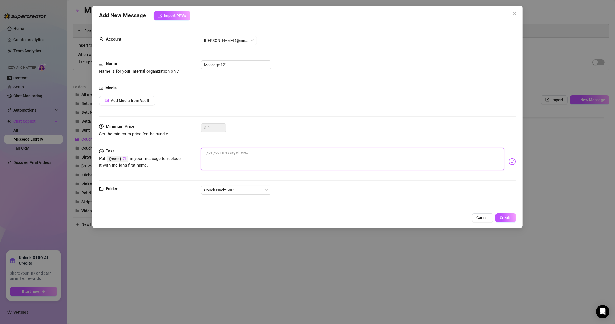
click at [221, 155] on textarea at bounding box center [352, 159] width 303 height 22
drag, startPoint x: 238, startPoint y: 68, endPoint x: 132, endPoint y: 72, distance: 106.2
click at [132, 72] on div "Name Name is for your internal organization only. Message 121" at bounding box center [307, 67] width 417 height 14
drag, startPoint x: 231, startPoint y: 158, endPoint x: 196, endPoint y: 157, distance: 34.7
click at [196, 157] on div "Text Put {name} in your message to replace it with the fan's first name. V" at bounding box center [307, 161] width 417 height 27
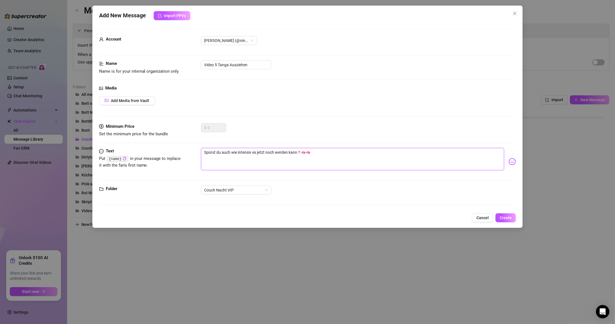
click at [293, 152] on textarea "Spürst du auch wie intensiv es jetzt noch werden kann ? 🫦🫦" at bounding box center [352, 159] width 303 height 22
click at [145, 99] on span "Add Media from Vault" at bounding box center [130, 101] width 39 height 4
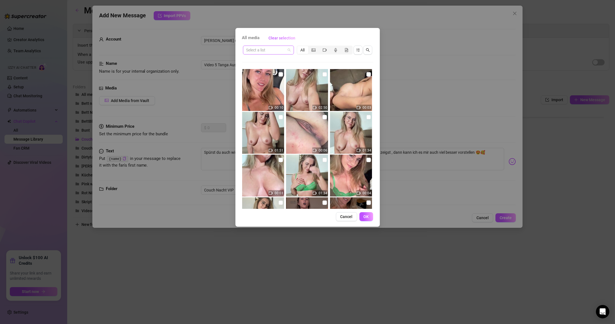
click at [259, 52] on input "search" at bounding box center [265, 50] width 39 height 8
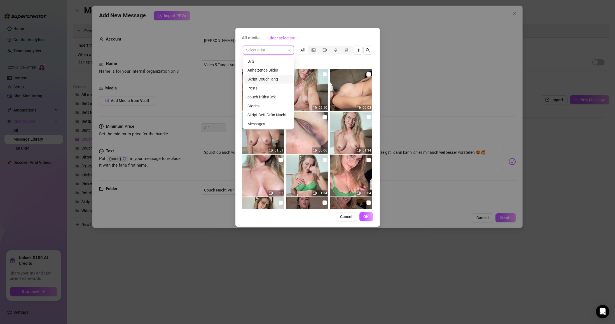
click at [266, 82] on div "Skript Couch lang" at bounding box center [268, 79] width 42 height 6
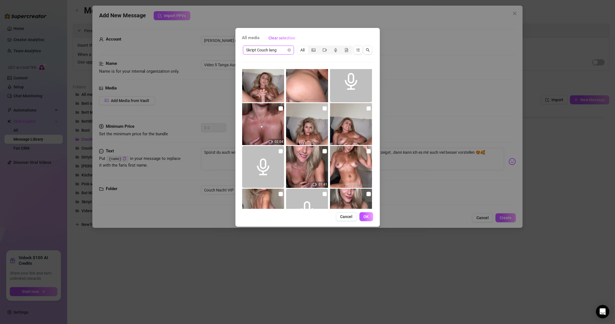
scroll to position [202, 0]
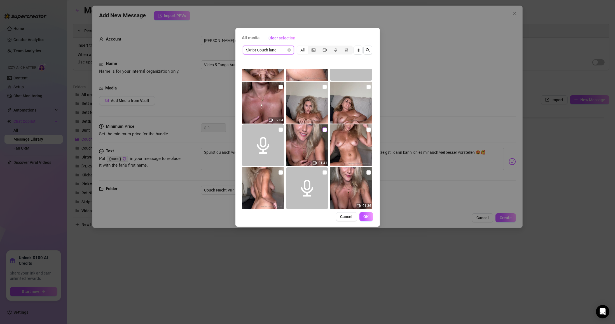
click at [293, 130] on input "checkbox" at bounding box center [324, 130] width 4 height 4
click at [293, 131] on input "checkbox" at bounding box center [324, 130] width 4 height 4
click at [293, 219] on button "OK" at bounding box center [366, 216] width 14 height 9
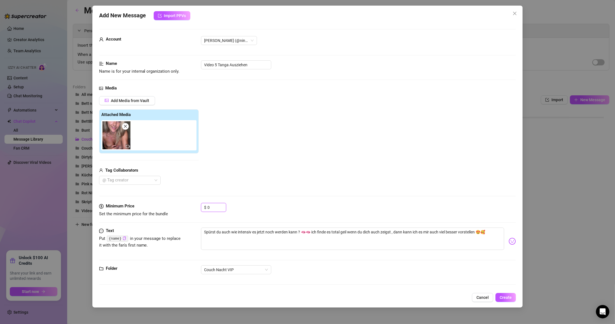
drag, startPoint x: 214, startPoint y: 208, endPoint x: 194, endPoint y: 208, distance: 19.9
click at [194, 208] on div "Minimum Price Set the minimum price for the bundle $ 0" at bounding box center [307, 210] width 417 height 14
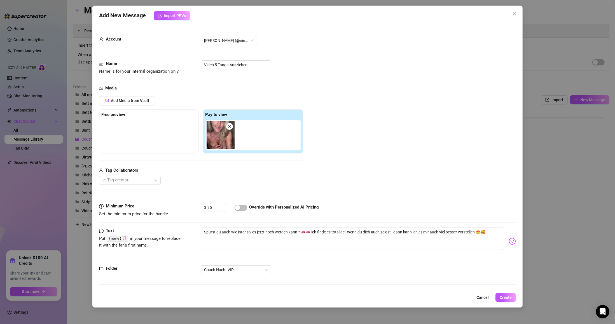
drag, startPoint x: 505, startPoint y: 300, endPoint x: 5, endPoint y: 223, distance: 505.7
click at [293, 299] on span "Create" at bounding box center [506, 298] width 12 height 4
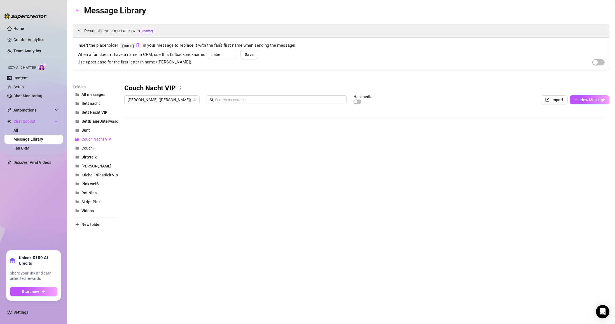
scroll to position [61, 0]
click at [259, 185] on div at bounding box center [366, 169] width 485 height 125
click at [260, 185] on div at bounding box center [366, 169] width 485 height 125
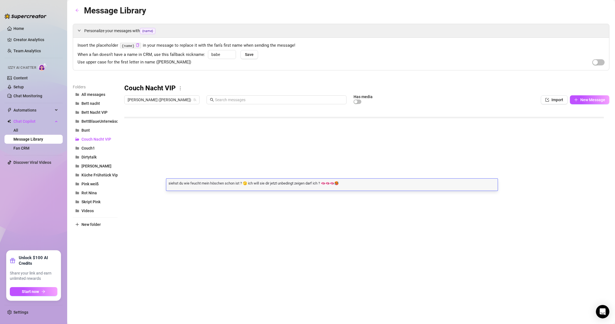
scroll to position [0, 0]
click at [261, 183] on textarea "siehst du wie feucht mein höschen schon ist ? 🫣 ich will sie dir jetzt unbeding…" at bounding box center [331, 183] width 331 height 5
click at [266, 184] on textarea "siehst du wie feucht mein höschen schon ist ? 🫣 ich will sie dir jetzt unbeding…" at bounding box center [331, 183] width 331 height 5
click at [291, 182] on textarea "siehst du wie feucht mein höschen schon ist ? 🫣 ich will dir jetzt unbedingt ze…" at bounding box center [331, 183] width 331 height 5
click at [293, 186] on div "siehst du wie feucht mein höschen schon ist ? 🫣 ich will dir jetzt unbedingt me…" at bounding box center [331, 185] width 331 height 12
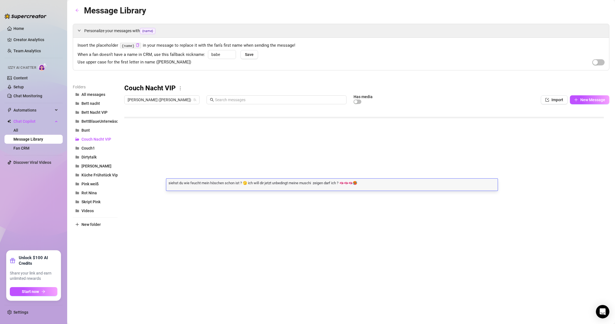
click at [293, 183] on textarea "siehst du wie feucht mein höschen schon ist ? 🫣 ich will dir jetzt unbedingt me…" at bounding box center [331, 183] width 331 height 5
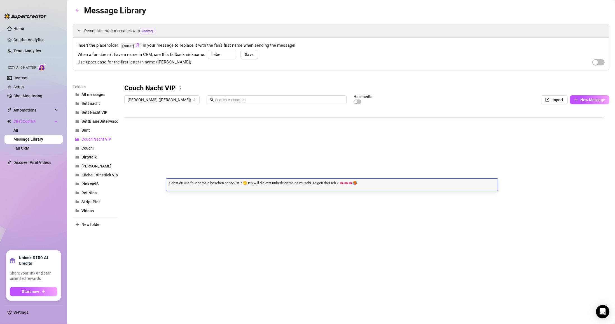
drag, startPoint x: 372, startPoint y: 183, endPoint x: 372, endPoint y: 187, distance: 4.2
click at [293, 184] on textarea "siehst du wie feucht mein höschen schon ist ? 🫣 ich will dir jetzt unbedingt me…" at bounding box center [331, 183] width 331 height 5
click at [293, 188] on div "siehst du wie feucht mein höschen schon ist ? 🫣 ich will dir jetzt unbedingt me…" at bounding box center [331, 185] width 331 height 12
click at [293, 184] on textarea "siehst du wie feucht mein höschen schon ist ? 🫣 ich will dir jetzt unbedingt me…" at bounding box center [331, 183] width 331 height 5
click at [218, 254] on div "Message Library Personalize your messages with {name} Insert the placeholder {n…" at bounding box center [341, 156] width 537 height 304
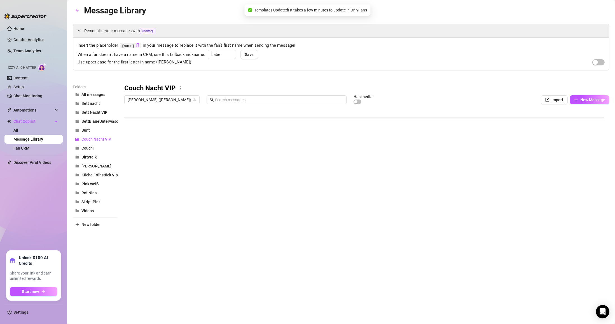
scroll to position [73, 0]
click at [146, 223] on body "Home Creator Analytics Team Analytics Izzy AI Chatter Content Setup Chat Monito…" at bounding box center [307, 162] width 615 height 324
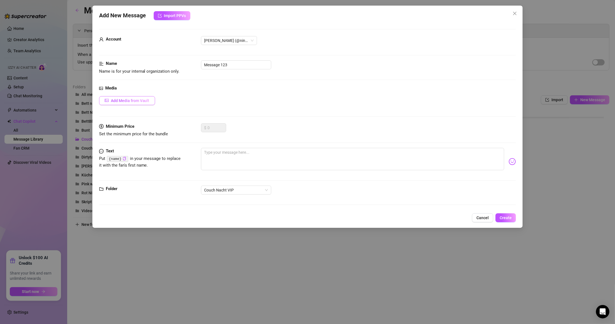
click at [138, 103] on span "Add Media from Vault" at bounding box center [130, 101] width 39 height 4
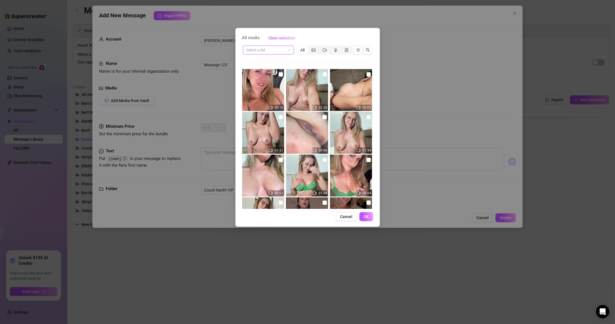
click at [271, 51] on input "search" at bounding box center [265, 50] width 39 height 8
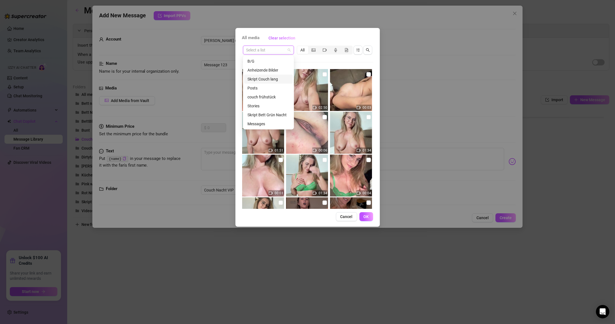
click at [269, 80] on div "Skript Couch lang" at bounding box center [268, 79] width 42 height 6
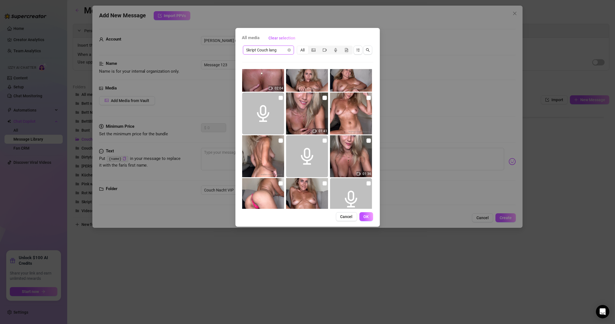
scroll to position [235, 0]
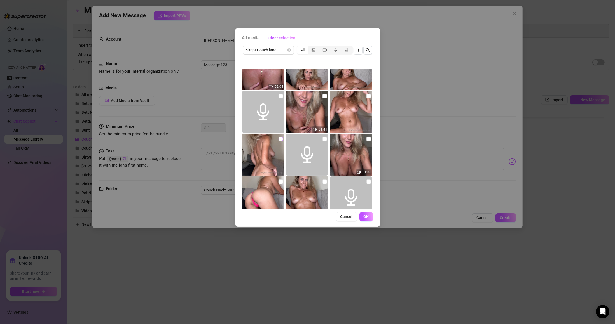
click at [279, 138] on input "checkbox" at bounding box center [281, 139] width 4 height 4
click at [293, 97] on input "checkbox" at bounding box center [368, 96] width 4 height 4
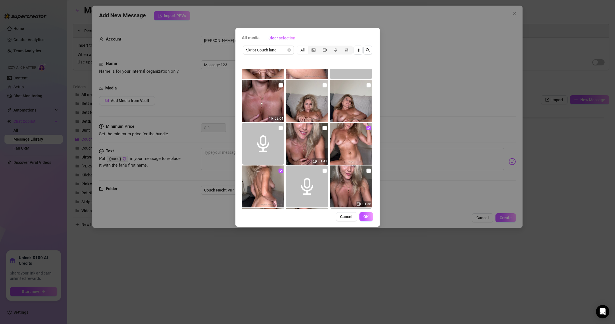
scroll to position [202, 0]
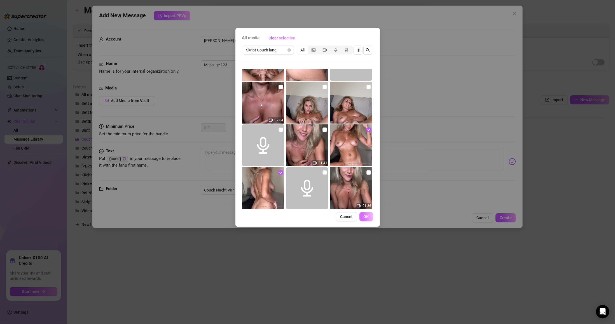
click at [293, 219] on span "OK" at bounding box center [366, 217] width 5 height 4
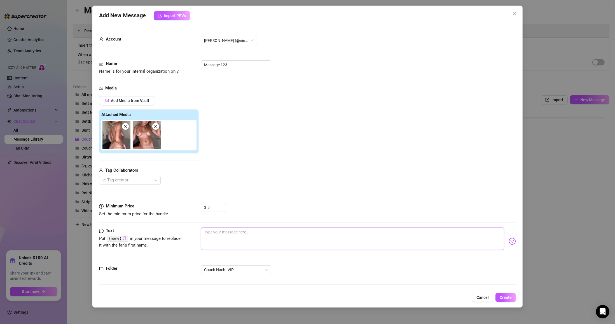
drag, startPoint x: 219, startPoint y: 233, endPoint x: 238, endPoint y: 233, distance: 19.0
click at [219, 233] on textarea at bounding box center [352, 239] width 303 height 22
click at [235, 237] on textarea "Ich" at bounding box center [352, 239] width 303 height 22
click at [293, 234] on textarea "ich will dir zeigen wie heiß du mich machst und was du mit mir hier anstellst ❤…" at bounding box center [352, 239] width 303 height 22
drag, startPoint x: 235, startPoint y: 68, endPoint x: 131, endPoint y: 69, distance: 104.1
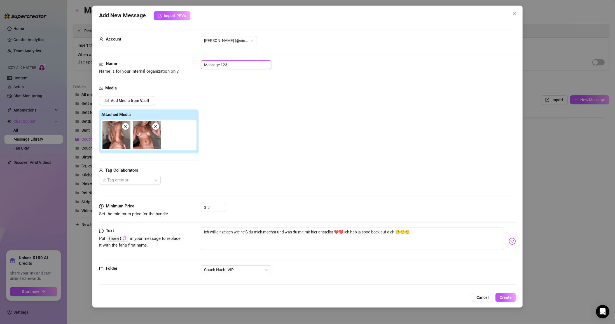
click at [131, 69] on div "Name Name is for your internal organization only. Message 123" at bounding box center [307, 67] width 417 height 14
click at [293, 297] on span "Create" at bounding box center [506, 298] width 12 height 4
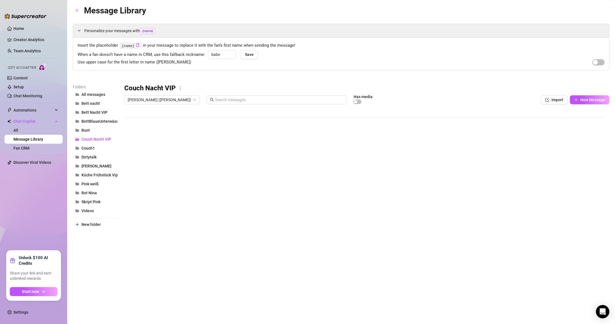
scroll to position [84, 0]
click at [143, 222] on body "Home Creator Analytics Team Analytics Izzy AI Chatter Content Setup Chat Monito…" at bounding box center [307, 162] width 615 height 324
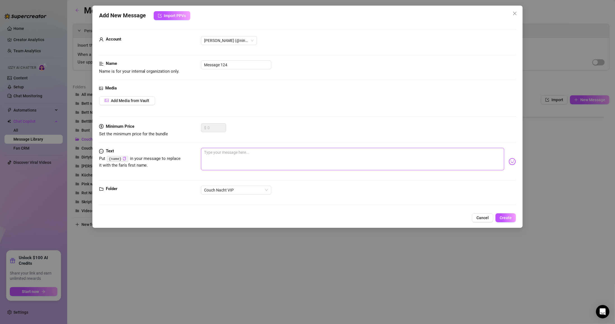
click at [218, 153] on textarea at bounding box center [352, 159] width 303 height 22
drag, startPoint x: 224, startPoint y: 153, endPoint x: 187, endPoint y: 71, distance: 90.2
click at [126, 141] on form "Account [PERSON_NAME] (@ninabergervip) Name Name is for your internal organizat…" at bounding box center [307, 119] width 417 height 181
drag, startPoint x: 218, startPoint y: 67, endPoint x: 52, endPoint y: 78, distance: 165.8
click at [52, 78] on div "Add New Message Import PPVs Account [PERSON_NAME] (@ninabergervip) Name Name is…" at bounding box center [307, 162] width 615 height 324
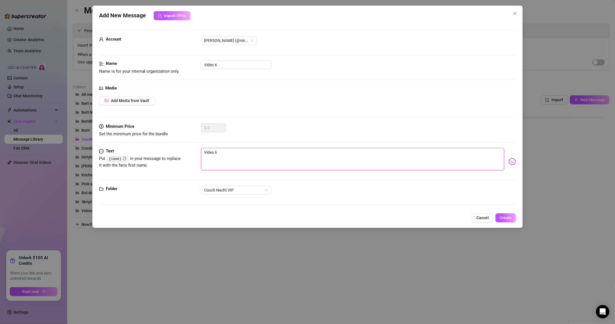
drag, startPoint x: 224, startPoint y: 152, endPoint x: 157, endPoint y: 160, distance: 67.4
click at [157, 160] on div "Text Put {name} in your message to replace it with the fan's first name. Video 6" at bounding box center [307, 161] width 417 height 27
click at [293, 152] on textarea "magst du wie ich das öl schön auf meiner feuchten pussy verteile ? bist du auch…" at bounding box center [352, 159] width 303 height 22
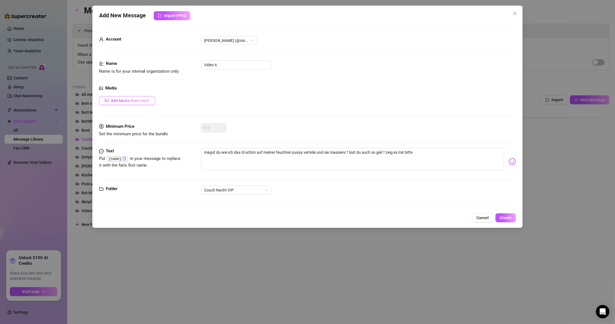
click at [139, 100] on span "Add Media from Vault" at bounding box center [130, 101] width 39 height 4
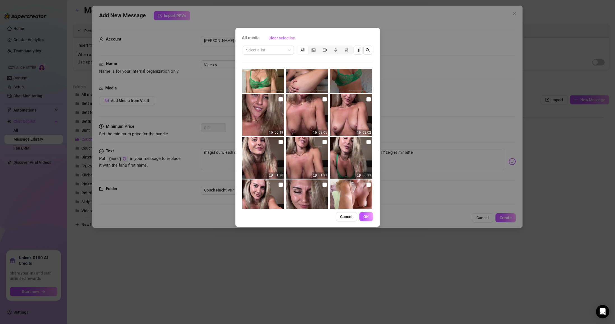
scroll to position [144, 0]
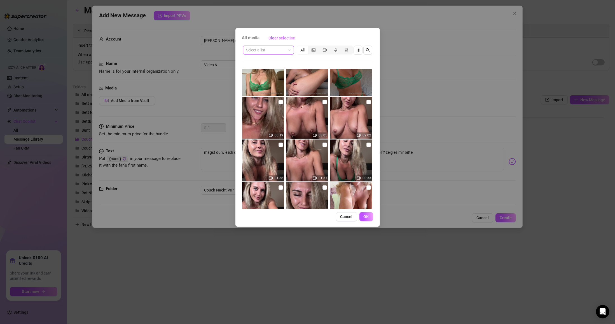
click at [266, 54] on input "search" at bounding box center [265, 50] width 39 height 8
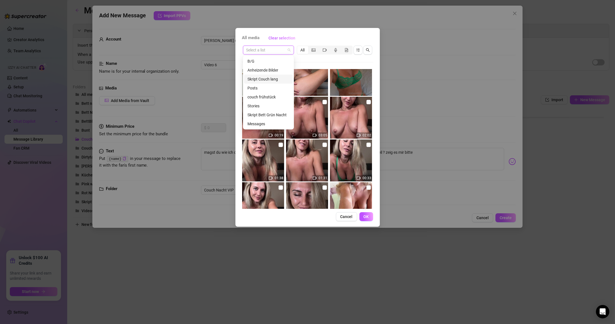
click at [269, 78] on div "Skript Couch lang" at bounding box center [268, 79] width 42 height 6
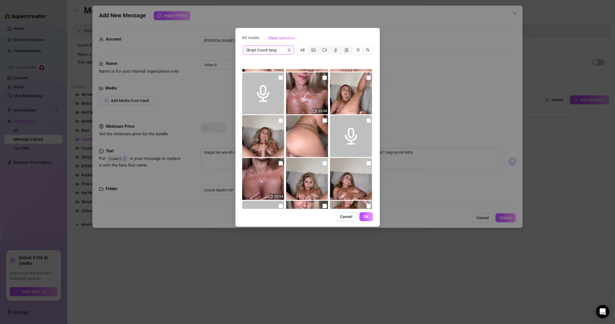
scroll to position [134, 0]
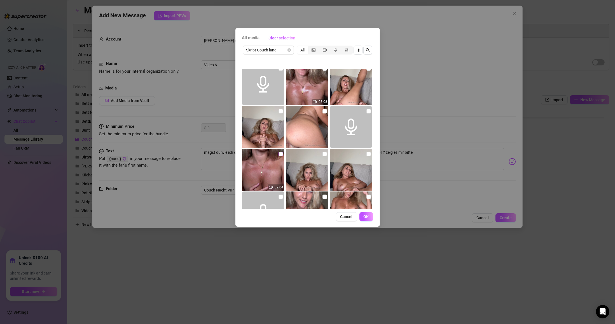
click at [280, 152] on input "checkbox" at bounding box center [281, 154] width 4 height 4
click at [293, 156] on img at bounding box center [307, 170] width 42 height 42
click at [293, 155] on input "checkbox" at bounding box center [324, 154] width 4 height 4
click at [293, 155] on input "checkbox" at bounding box center [368, 154] width 4 height 4
click at [293, 217] on span "OK" at bounding box center [366, 217] width 5 height 4
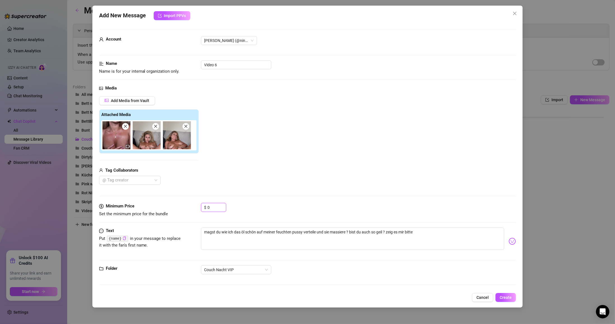
drag, startPoint x: 212, startPoint y: 205, endPoint x: 195, endPoint y: 209, distance: 16.9
click at [195, 209] on div "Minimum Price Set the minimum price for the bundle $ 0" at bounding box center [307, 210] width 417 height 14
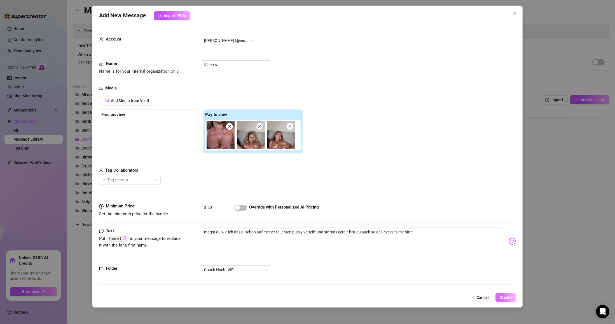
click at [293, 298] on span "Create" at bounding box center [506, 298] width 12 height 4
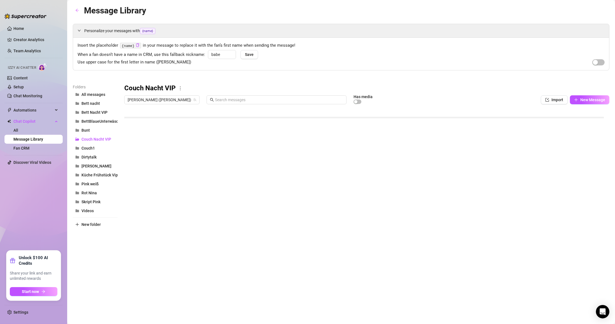
scroll to position [95, 0]
click at [149, 101] on span "[PERSON_NAME] ([PERSON_NAME])" at bounding box center [162, 100] width 69 height 8
click at [147, 122] on div "[PERSON_NAME] ( [PERSON_NAME] )" at bounding box center [166, 120] width 74 height 7
click at [94, 194] on span "Rot Nina" at bounding box center [88, 193] width 15 height 4
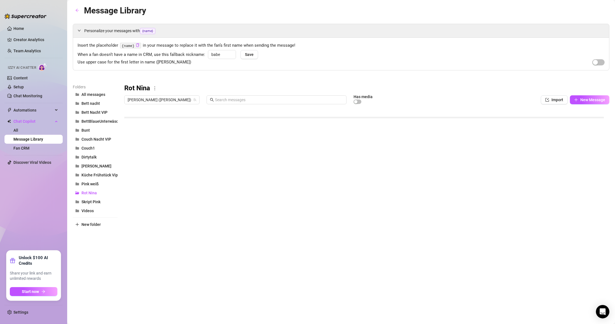
scroll to position [84, 0]
click at [92, 167] on span "[PERSON_NAME]" at bounding box center [96, 166] width 30 height 4
click at [88, 123] on span "BettBlaueUnterwäsche" at bounding box center [101, 121] width 41 height 4
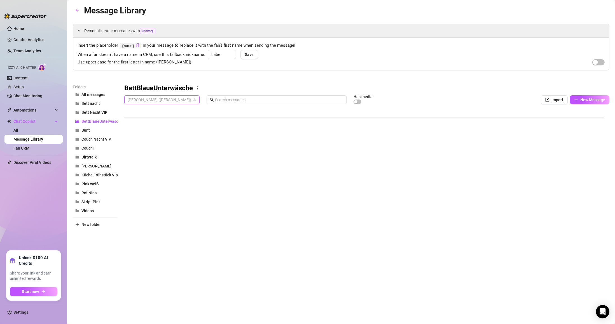
click at [145, 99] on span "[PERSON_NAME] ([PERSON_NAME])" at bounding box center [162, 100] width 69 height 8
click at [148, 134] on div "[PERSON_NAME] ( [PERSON_NAME] )" at bounding box center [165, 130] width 81 height 10
click at [99, 114] on span "Bett Nacht VIP" at bounding box center [94, 112] width 26 height 4
click at [90, 142] on span "Couch Nacht VIP" at bounding box center [96, 139] width 30 height 4
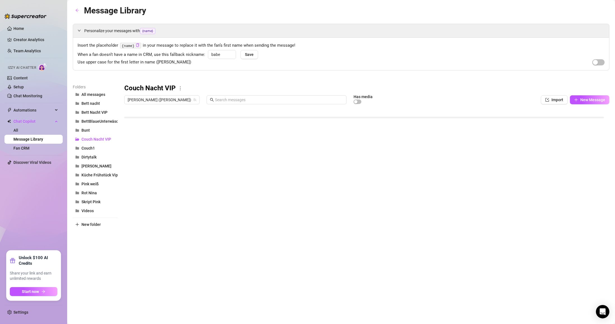
scroll to position [106, 0]
drag, startPoint x: 126, startPoint y: 199, endPoint x: 128, endPoint y: 184, distance: 15.3
click at [128, 184] on div at bounding box center [366, 169] width 485 height 125
click at [293, 184] on div at bounding box center [366, 169] width 485 height 125
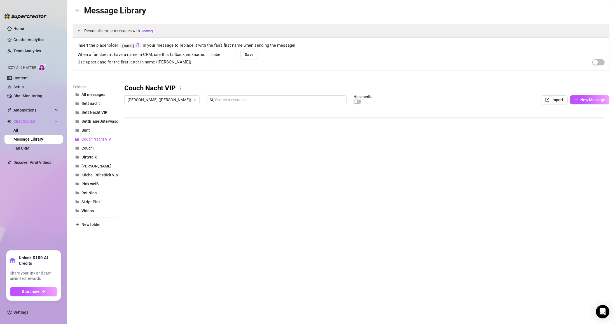
click at [293, 184] on div at bounding box center [366, 169] width 485 height 125
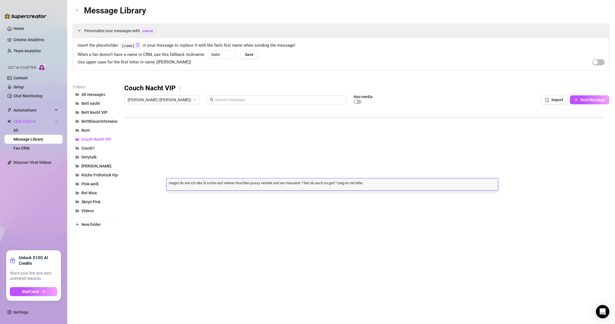
scroll to position [0, 0]
click at [293, 184] on textarea "magst du wie ich das öl schön auf meiner feuchten pussy verteile und sie massie…" at bounding box center [332, 182] width 331 height 5
click at [293, 183] on textarea "magst du wie ich das öl schön auf meiner feuchten pussy verteile und sie massie…" at bounding box center [332, 182] width 331 height 5
click at [293, 182] on textarea "stell dir vor wie ich dich zu meiner pussy drücke und dich erst mal ganz intens…" at bounding box center [332, 182] width 331 height 5
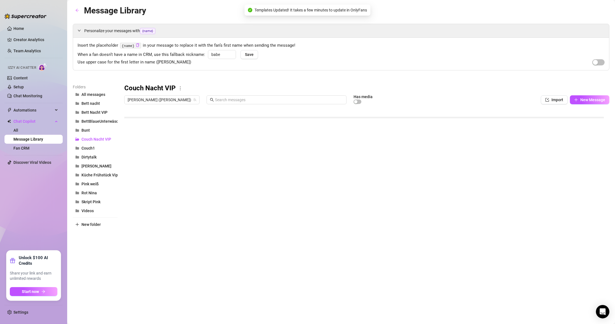
click at [293, 190] on div at bounding box center [366, 169] width 485 height 125
click at [293, 184] on div at bounding box center [366, 169] width 485 height 125
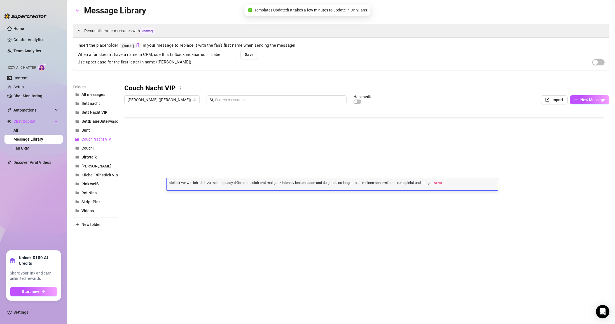
click at [293, 184] on textarea "stell dir vor wie ich dich zu meiner pussy drücke und dich erst mal ganz intens…" at bounding box center [332, 182] width 331 height 5
click at [293, 183] on textarea "stell dir vor wie ich dich zu meiner pussy drücke und dich erst mal ganz intens…" at bounding box center [332, 182] width 331 height 5
drag, startPoint x: 244, startPoint y: 180, endPoint x: 241, endPoint y: 184, distance: 4.8
click at [241, 184] on textarea "stell dir vor wie ich dich zu meiner pussy drücke und dich erst mal ganz intens…" at bounding box center [332, 185] width 331 height 10
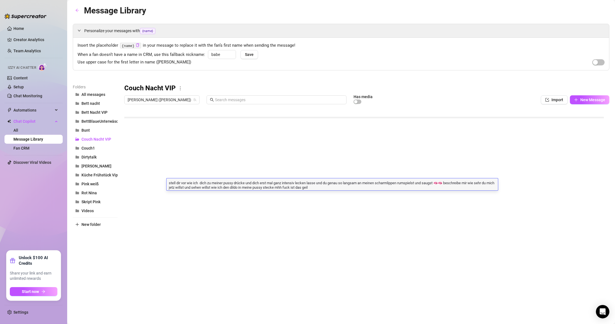
click at [254, 184] on textarea "stell dir vor wie ich dich zu meiner pussy drücke und dich erst mal ganz intens…" at bounding box center [332, 185] width 331 height 10
click at [247, 184] on textarea "stell dir vor wie ich dich zu meiner pussy drücke und dich erst mal ganz intens…" at bounding box center [332, 185] width 331 height 10
click at [293, 183] on textarea "stell dir vor wie ich dich zu meiner pussy drücke🤤 und dich erst mal ganz inten…" at bounding box center [332, 185] width 331 height 10
click at [205, 188] on textarea "stell dir vor wie ich dich zu meiner pussy drücke🤤 und dich erst mal ganz inten…" at bounding box center [332, 185] width 331 height 10
click at [209, 186] on textarea "stell dir vor wie ich dich zu meiner pussy drücke🤤 und dich erst mal ganz inten…" at bounding box center [332, 185] width 331 height 10
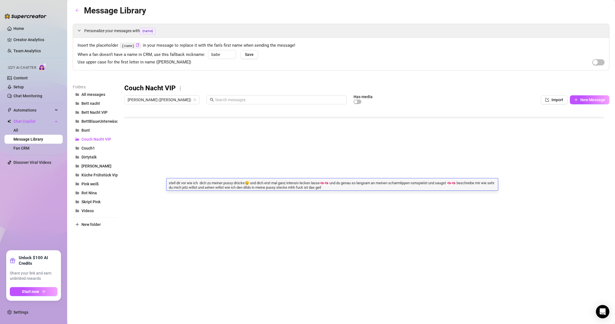
drag, startPoint x: 207, startPoint y: 188, endPoint x: 207, endPoint y: 190, distance: 2.9
click at [207, 188] on textarea "stell dir vor wie ich dich zu meiner pussy drücke🤤 und dich erst mal ganz inten…" at bounding box center [332, 185] width 331 height 10
click at [205, 186] on textarea "stell dir vor wie ich dich zu meiner pussy drücke🤤 und dich erst mal ganz inten…" at bounding box center [332, 185] width 331 height 10
click at [207, 187] on textarea "stell dir vor wie ich dich zu meiner pussy drücke🤤 und dich erst mal ganz inten…" at bounding box center [332, 185] width 331 height 10
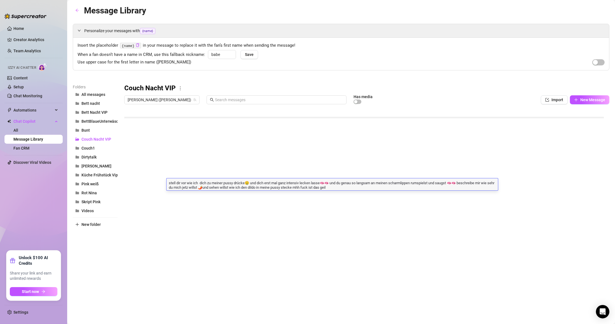
scroll to position [0, 0]
click at [293, 188] on textarea "stell dir vor wie ich dich zu meiner pussy drücke🤤 und dich erst mal ganz inten…" at bounding box center [332, 185] width 331 height 10
click at [246, 247] on div "Message Library Personalize your messages with {name} Insert the placeholder {n…" at bounding box center [341, 156] width 537 height 304
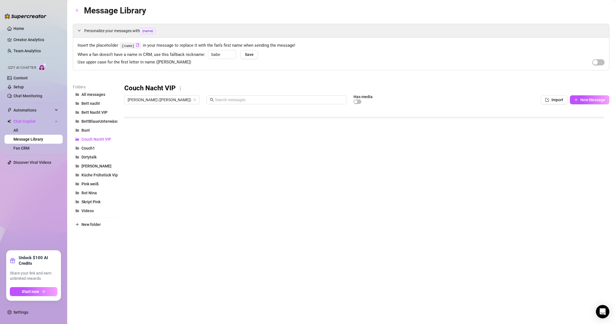
click at [147, 222] on body "Home Creator Analytics Team Analytics Izzy AI Chatter Content Setup Chat Monito…" at bounding box center [307, 162] width 615 height 324
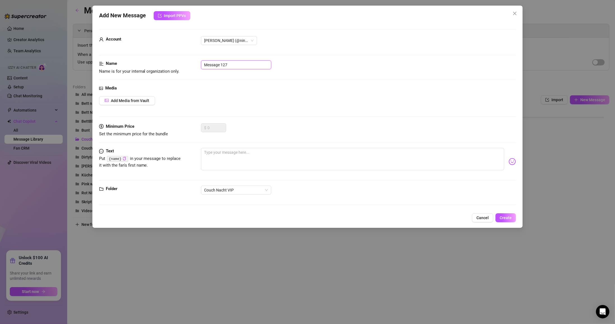
drag, startPoint x: 235, startPoint y: 64, endPoint x: 51, endPoint y: 66, distance: 183.6
click at [51, 66] on div "Add New Message Import PPVs Account [PERSON_NAME] (@ninabergervip) Name Name is…" at bounding box center [307, 162] width 615 height 324
drag, startPoint x: 210, startPoint y: 156, endPoint x: 204, endPoint y: 159, distance: 6.8
click at [210, 156] on textarea at bounding box center [352, 159] width 303 height 22
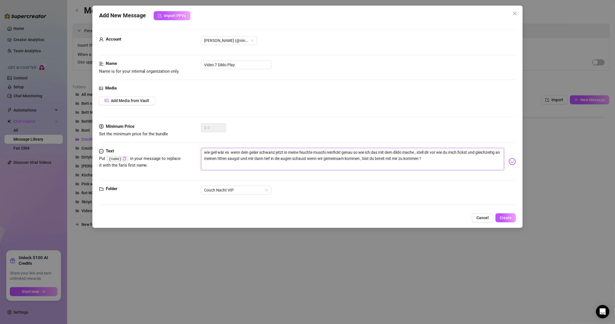
click at [293, 152] on textarea "wie geil wär es wenn dein geiler schwanz jetzt in meine feuchte muschi reinfick…" at bounding box center [352, 159] width 303 height 22
click at [266, 160] on textarea "wie geil wär es wenn dein geiler schwanz jetzt in meine feuchte muschi reinfick…" at bounding box center [352, 159] width 303 height 22
click at [293, 160] on textarea "wie geil wär es wenn dein geiler schwanz jetzt in meine feuchte muschi reinfick…" at bounding box center [352, 159] width 303 height 22
click at [145, 99] on span "Add Media from Vault" at bounding box center [130, 101] width 39 height 4
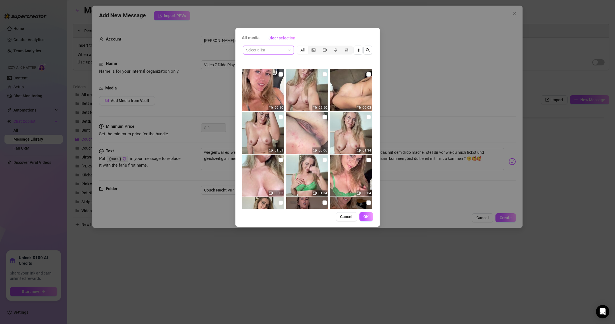
click at [277, 51] on input "search" at bounding box center [265, 50] width 39 height 8
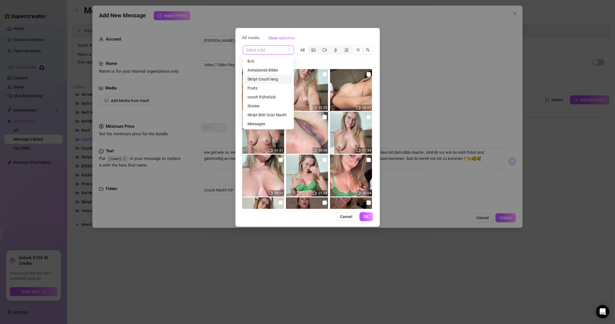
click at [266, 79] on div "Skript Couch lang" at bounding box center [268, 79] width 42 height 6
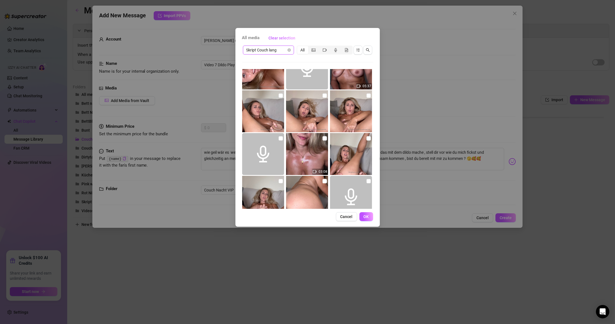
scroll to position [67, 0]
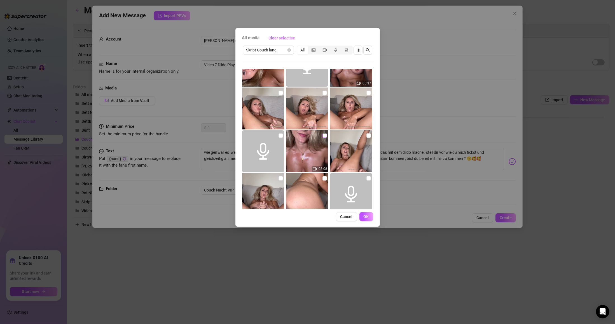
click at [293, 137] on input "checkbox" at bounding box center [324, 136] width 4 height 4
click at [280, 93] on input "checkbox" at bounding box center [281, 93] width 4 height 4
click at [293, 95] on label at bounding box center [324, 93] width 4 height 6
click at [293, 95] on input "checkbox" at bounding box center [324, 93] width 4 height 4
click at [293, 94] on input "checkbox" at bounding box center [368, 93] width 4 height 4
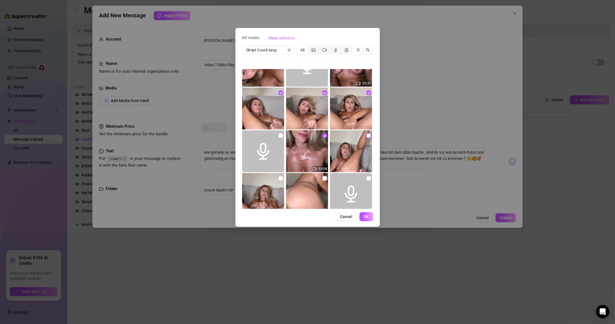
click at [293, 138] on label at bounding box center [368, 136] width 4 height 6
click at [293, 138] on input "checkbox" at bounding box center [368, 136] width 4 height 4
drag, startPoint x: 366, startPoint y: 217, endPoint x: 367, endPoint y: 213, distance: 3.8
click at [293, 214] on button "OK" at bounding box center [366, 216] width 14 height 9
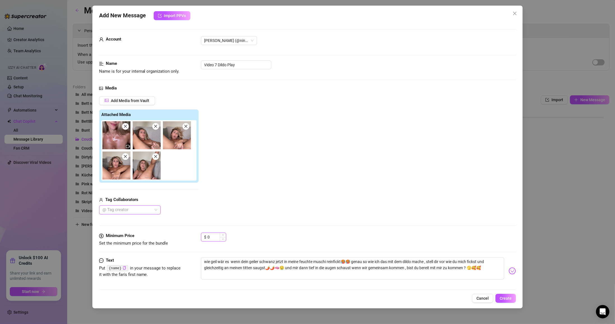
click at [212, 237] on input "0" at bounding box center [217, 237] width 18 height 8
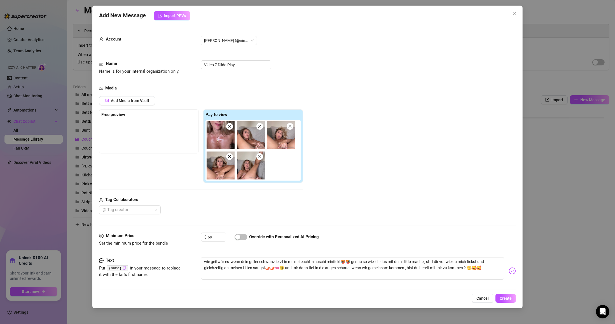
click at [234, 251] on div "Minimum Price Set the minimum price for the bundle $ 69 Override with Personali…" at bounding box center [307, 245] width 417 height 25
drag, startPoint x: 254, startPoint y: 177, endPoint x: 136, endPoint y: 139, distance: 124.6
click at [136, 139] on div "Free preview Pay to view" at bounding box center [201, 146] width 204 height 74
click at [293, 301] on span "Create" at bounding box center [506, 298] width 12 height 4
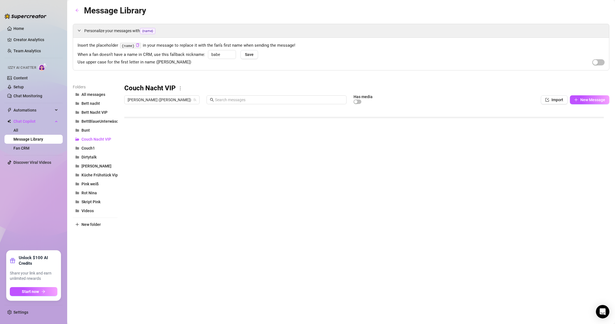
scroll to position [140, 0]
click at [150, 149] on div at bounding box center [366, 169] width 485 height 125
click at [140, 150] on div at bounding box center [366, 169] width 485 height 125
click at [136, 149] on textarea "Du machst mich ja so horny das ich nicht" at bounding box center [165, 149] width 65 height 5
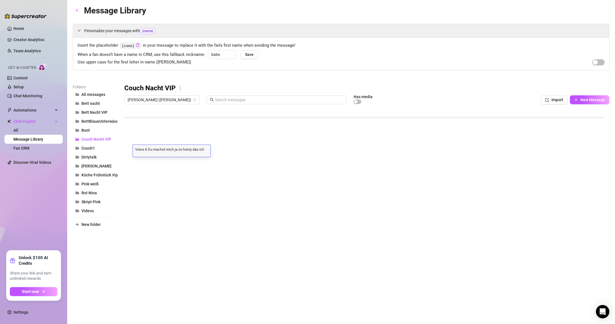
scroll to position [0, 0]
click at [149, 172] on div at bounding box center [366, 169] width 485 height 125
click at [146, 170] on div at bounding box center [366, 169] width 485 height 125
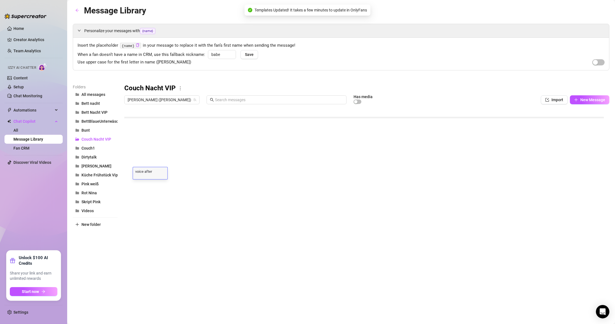
click at [144, 173] on textarea "voice after aufgeilen" at bounding box center [150, 171] width 34 height 5
click at [147, 177] on div "voice after aufgeilen voice after aufgeilen" at bounding box center [150, 173] width 34 height 12
click at [144, 172] on textarea "voice after aufgeilen" at bounding box center [150, 171] width 34 height 5
click at [156, 177] on div "voice 7 after aufgeilen voice 7 after aufgeilen" at bounding box center [150, 173] width 35 height 12
click at [155, 209] on div at bounding box center [366, 169] width 485 height 125
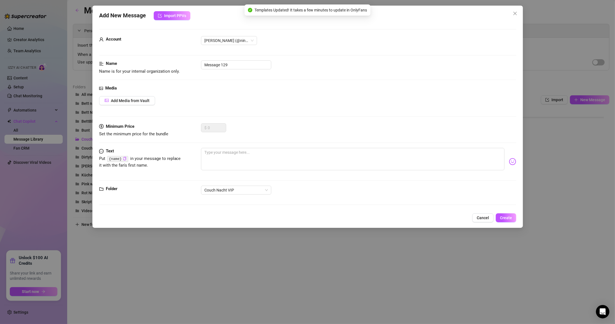
click at [152, 220] on body "Home Creator Analytics Team Analytics Izzy AI Chatter Content Setup Chat Monito…" at bounding box center [307, 162] width 615 height 324
drag, startPoint x: 236, startPoint y: 66, endPoint x: 55, endPoint y: 79, distance: 182.1
click at [55, 79] on div "Add New Message Import PPVs Account [PERSON_NAME] (@ninabergervip) Name Name is…" at bounding box center [307, 162] width 615 height 324
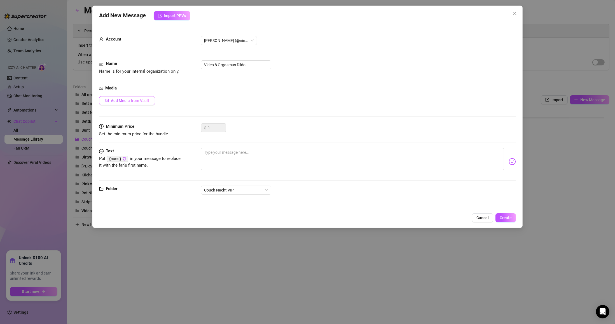
click at [148, 98] on button "Add Media from Vault" at bounding box center [127, 100] width 56 height 9
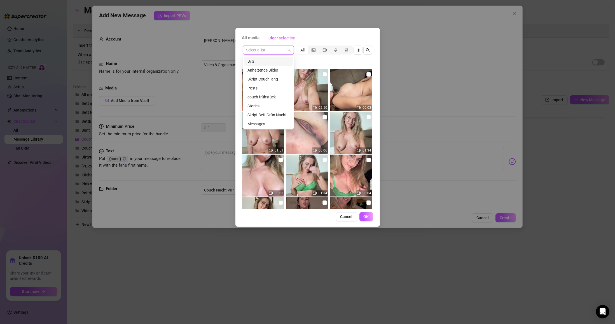
click at [274, 48] on input "search" at bounding box center [265, 50] width 39 height 8
click at [273, 79] on div "Skript Couch lang" at bounding box center [268, 79] width 42 height 6
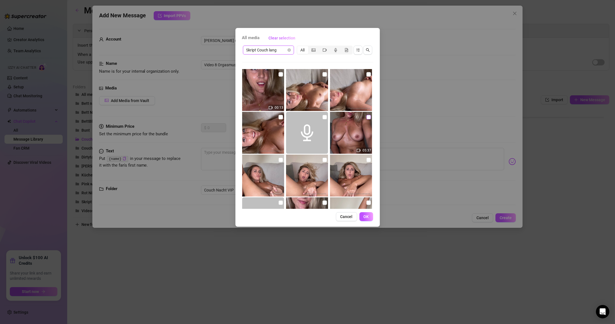
click at [293, 115] on input "checkbox" at bounding box center [368, 117] width 4 height 4
drag, startPoint x: 366, startPoint y: 217, endPoint x: 364, endPoint y: 214, distance: 4.6
click at [293, 217] on span "OK" at bounding box center [366, 217] width 5 height 4
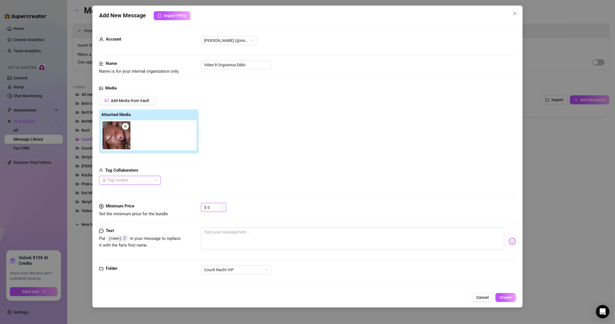
click at [217, 208] on input "0" at bounding box center [217, 207] width 18 height 8
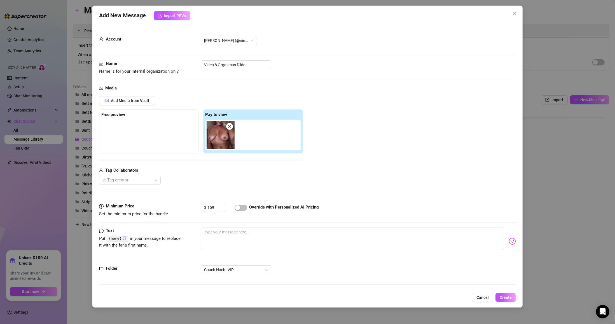
click at [192, 201] on div "Media Add Media from Vault Free preview Pay to view Tag Collaborators @ Tag cre…" at bounding box center [307, 144] width 417 height 118
click at [224, 236] on textarea at bounding box center [352, 239] width 303 height 22
drag, startPoint x: 510, startPoint y: 301, endPoint x: 411, endPoint y: 287, distance: 99.5
click at [293, 301] on button "Create" at bounding box center [505, 297] width 20 height 9
drag, startPoint x: 218, startPoint y: 207, endPoint x: 165, endPoint y: 202, distance: 54.0
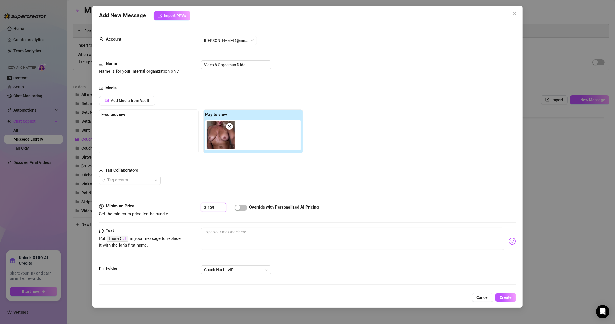
click at [165, 202] on form "Account [PERSON_NAME] (@ninabergervip) Name Name is for your internal organizat…" at bounding box center [307, 159] width 417 height 261
click at [293, 298] on button "Create" at bounding box center [505, 297] width 20 height 9
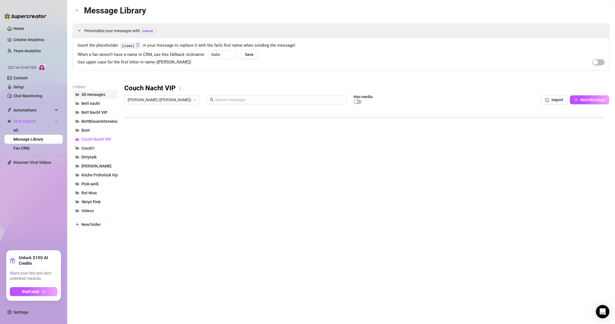
click at [95, 95] on span "All messages" at bounding box center [93, 94] width 24 height 4
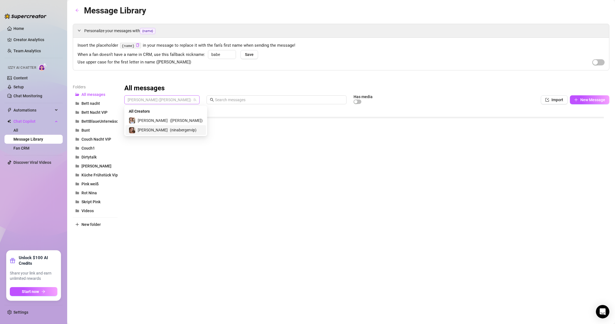
click at [139, 97] on span "[PERSON_NAME] ([PERSON_NAME])" at bounding box center [162, 100] width 69 height 8
click at [170, 120] on span "( [PERSON_NAME] )" at bounding box center [186, 121] width 33 height 6
click at [94, 194] on span "Rot Nina" at bounding box center [88, 193] width 15 height 4
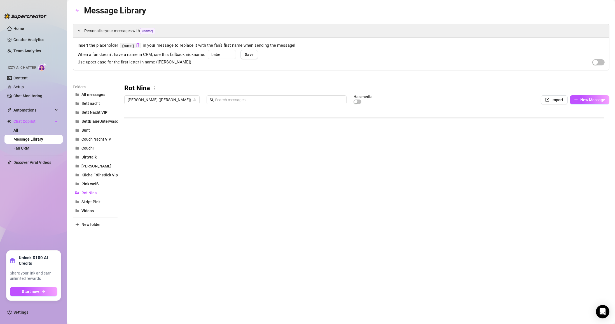
scroll to position [17, 0]
click at [94, 184] on span "Pink weiß" at bounding box center [89, 184] width 17 height 4
click at [101, 192] on button "Rot Nina" at bounding box center [95, 193] width 45 height 9
click at [96, 123] on span "BettBlaueUnterwäsche" at bounding box center [101, 121] width 41 height 4
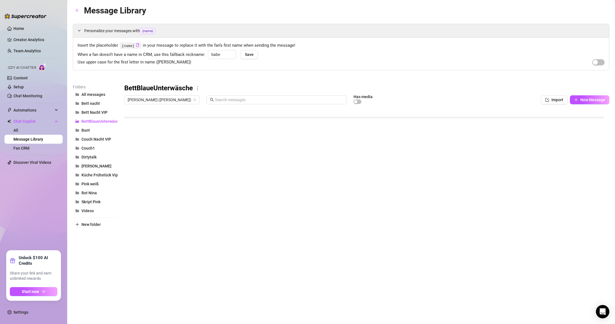
click at [187, 184] on div at bounding box center [366, 169] width 485 height 125
click at [186, 185] on div at bounding box center [366, 169] width 485 height 125
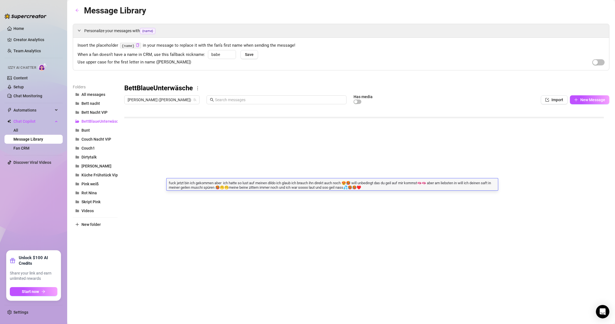
click at [186, 185] on textarea "fuck jetzt bin ich gekommen aber ich hatte so lust auf meinen dildo ich glaub i…" at bounding box center [332, 185] width 331 height 10
click at [155, 102] on span "[PERSON_NAME] ([PERSON_NAME])" at bounding box center [162, 100] width 69 height 8
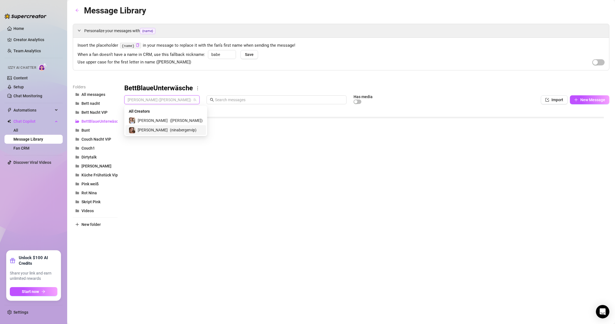
click at [170, 128] on span "( ninabergervip )" at bounding box center [183, 130] width 27 height 6
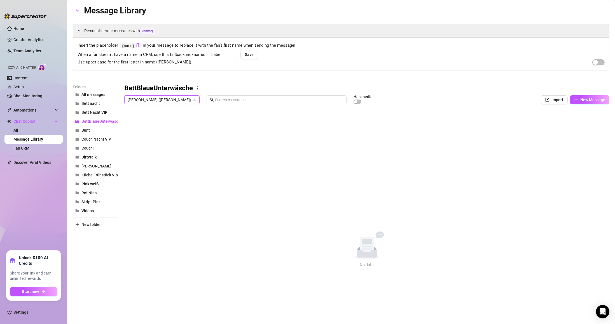
click at [162, 132] on div "BettBlaueUnterwäsche [PERSON_NAME] ([PERSON_NAME]) [PERSON_NAME] ([PERSON_NAME]…" at bounding box center [366, 176] width 485 height 184
click at [100, 141] on span "Couch Nacht VIP" at bounding box center [96, 139] width 30 height 4
click at [185, 199] on div at bounding box center [366, 169] width 485 height 125
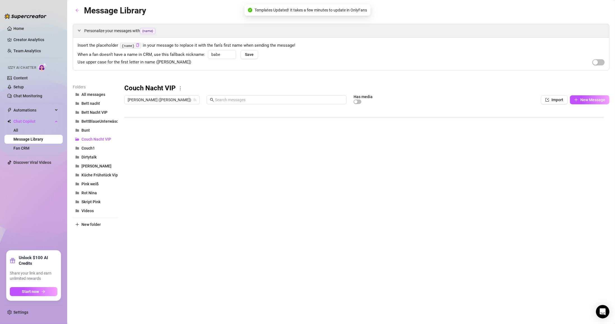
click at [220, 194] on div at bounding box center [366, 169] width 485 height 125
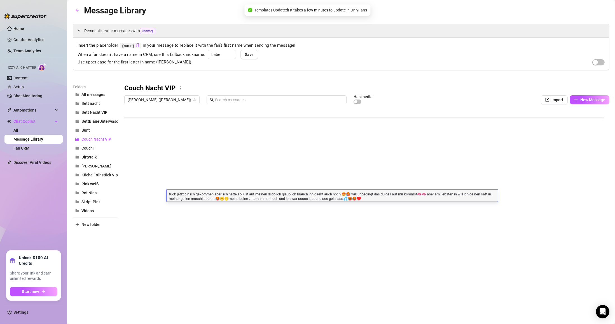
click at [222, 194] on textarea "fuck jetzt bin ich gekommen aber ich hatte so lust auf meinen dildo ich glaub i…" at bounding box center [332, 196] width 331 height 10
click at [279, 196] on textarea "fuck jetzt bin ich gekommen aber ich hatte so lust auf meinen dildo ich glaub i…" at bounding box center [332, 196] width 331 height 10
drag, startPoint x: 223, startPoint y: 196, endPoint x: 344, endPoint y: 194, distance: 121.5
click at [293, 194] on textarea "fuck jetzt bin ich gekommen aber ich hatte so lust auf meinen dildo ich glaub i…" at bounding box center [332, 196] width 331 height 10
click at [293, 193] on textarea "fuck jetzt bin ich gekommen aber ich hatte so lust auf meinen dildo ich glaub i…" at bounding box center [332, 196] width 331 height 10
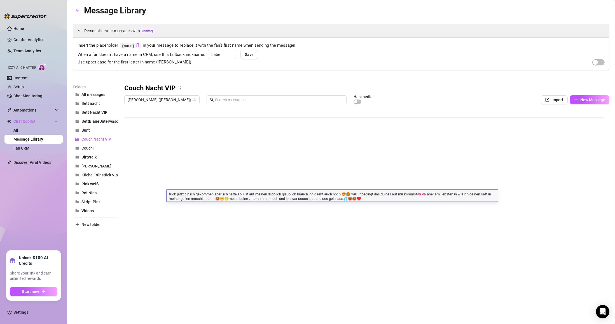
drag, startPoint x: 345, startPoint y: 193, endPoint x: 177, endPoint y: 195, distance: 167.7
drag, startPoint x: 170, startPoint y: 195, endPoint x: 343, endPoint y: 189, distance: 172.2
click at [293, 195] on textarea "fuck jetzt bin ich gekommen aber ich hatte so lust auf meinen dildo ich glaub i…" at bounding box center [332, 196] width 331 height 10
drag, startPoint x: 345, startPoint y: 195, endPoint x: 160, endPoint y: 194, distance: 185.3
click at [172, 192] on textarea "fuck jetzt bin ich gekommen aber ich hatte so lust auf meinen dildo ich glaub i…" at bounding box center [332, 196] width 331 height 10
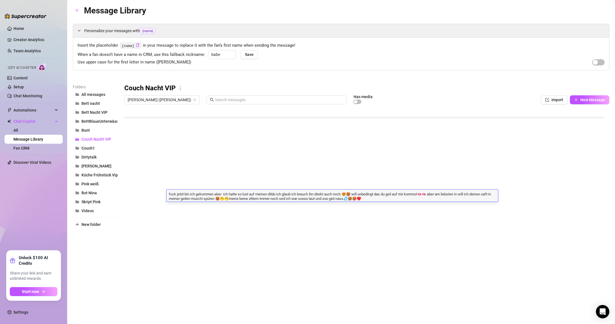
click at [293, 194] on textarea "fuck jetzt bin ich gekommen aber ich hatte so lust auf meinen dildo ich glaub i…" at bounding box center [332, 196] width 331 height 10
click at [234, 195] on textarea "OOhhh mein gooottt ich bin ja sooo heftig gekommen ich hab mir vorgestellt wie …" at bounding box center [332, 196] width 331 height 10
click at [202, 194] on textarea "OOhhh mein gooottt ich bin ja sooo heftig gekommen ich hab mir vorgestellt wie …" at bounding box center [332, 196] width 331 height 10
click at [202, 193] on textarea "OOhhh mein gooottt ich bin ja sooo heftig gekommen ich hab mir vorgestellt wie …" at bounding box center [332, 196] width 331 height 10
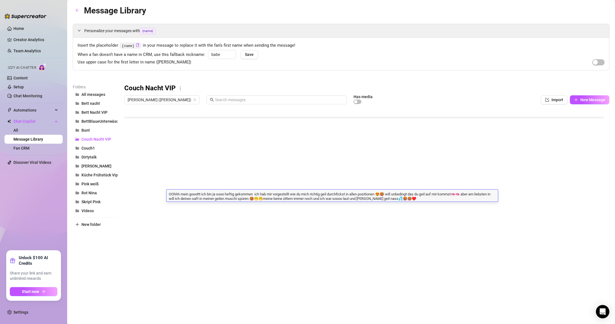
click at [202, 193] on textarea "OOhhh mein gooottt ich bin ja sooo heftig gekommen ich hab mir vorgestellt wie …" at bounding box center [332, 196] width 331 height 10
click at [202, 194] on textarea "OOhhh mein gooottt ich bin ja sooo heftig gekommen ich hab mir vorgestellt wie …" at bounding box center [332, 196] width 331 height 10
click at [293, 192] on textarea "OOhhh mein gooottt 🥵🥵ich bin ja sooo heftig gekommen ich hab mir vorgestellt wi…" at bounding box center [332, 196] width 331 height 10
click at [293, 200] on textarea "OOhhh mein gooottt 🥵🥵ich bin ja sooo heftig gekommen ich hab mir vorgestellt wi…" at bounding box center [332, 196] width 331 height 10
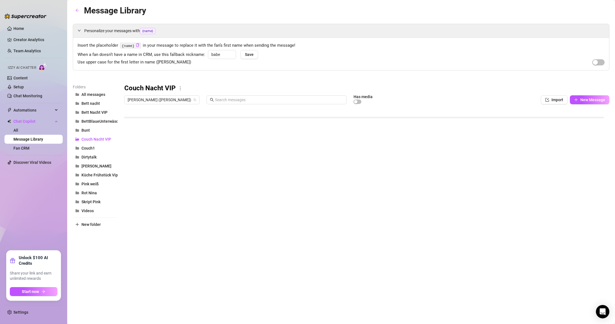
click at [288, 260] on div "Message Library Personalize your messages with {name} Insert the placeholder {n…" at bounding box center [341, 156] width 537 height 304
click at [180, 212] on div at bounding box center [366, 169] width 485 height 125
click at [196, 263] on div "Message Library Personalize your messages with {name} Insert the placeholder {n…" at bounding box center [341, 156] width 537 height 304
click at [146, 222] on body "Home Creator Analytics Team Analytics Izzy AI Chatter Content Setup Chat Monito…" at bounding box center [307, 162] width 615 height 324
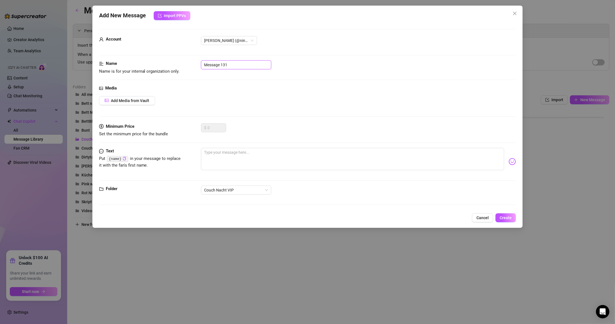
drag, startPoint x: 236, startPoint y: 63, endPoint x: 93, endPoint y: 62, distance: 143.0
click at [93, 62] on div "Add New Message Import PPVs Account [PERSON_NAME] (@ninabergervip) Name Name is…" at bounding box center [307, 117] width 431 height 223
click at [232, 61] on input "Video" at bounding box center [236, 64] width 70 height 9
click at [252, 155] on textarea at bounding box center [352, 159] width 303 height 22
drag, startPoint x: 303, startPoint y: 154, endPoint x: 301, endPoint y: 151, distance: 2.9
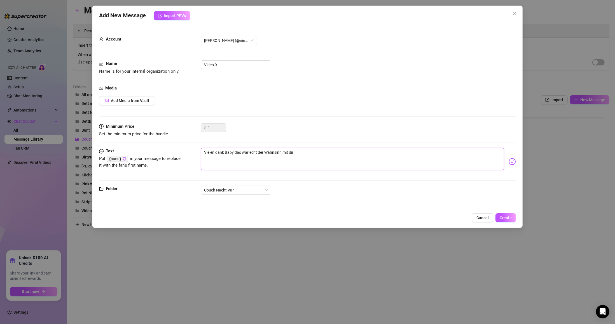
click at [293, 151] on textarea "Vielen dank Baby das war echt der Wahnsinn mit dir" at bounding box center [352, 159] width 303 height 22
click at [293, 161] on img at bounding box center [512, 161] width 7 height 7
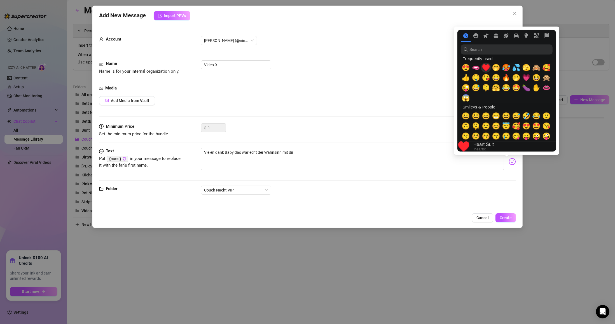
click at [293, 71] on span "♥️" at bounding box center [486, 68] width 8 height 8
click at [293, 68] on span "♥️" at bounding box center [486, 68] width 8 height 8
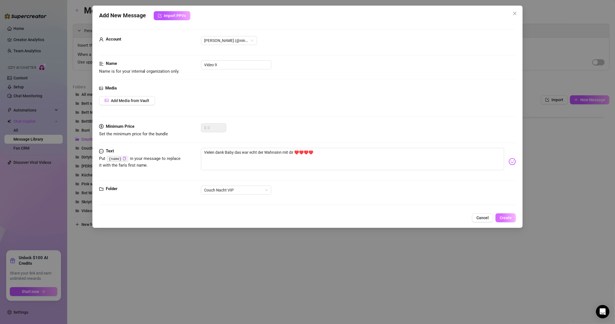
click at [293, 215] on button "Create" at bounding box center [505, 218] width 20 height 9
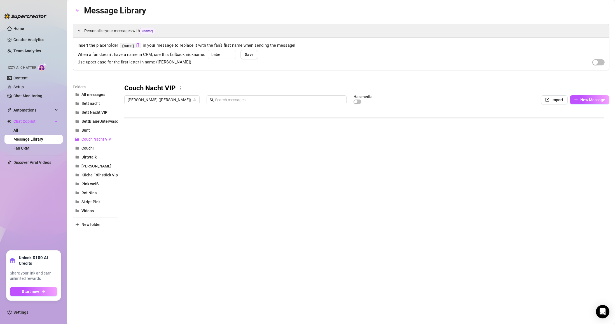
scroll to position [174, 0]
drag, startPoint x: 307, startPoint y: 198, endPoint x: 298, endPoint y: 199, distance: 8.2
click at [293, 199] on div at bounding box center [366, 169] width 485 height 125
click at [284, 198] on div at bounding box center [366, 169] width 485 height 125
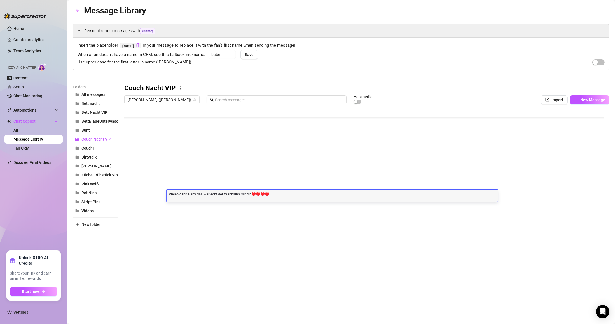
click at [284, 198] on div "Vielen dank Baby das war echt der Wahnsinn mit dir ♥️♥️♥️♥️ Vielen dank Baby da…" at bounding box center [332, 196] width 331 height 12
click at [280, 197] on div "Vielen dank Baby das war echt der Wahnsinn mit dir ♥️♥️♥️♥️ Vielen dank Baby da…" at bounding box center [332, 196] width 331 height 12
click at [135, 199] on div at bounding box center [366, 169] width 485 height 125
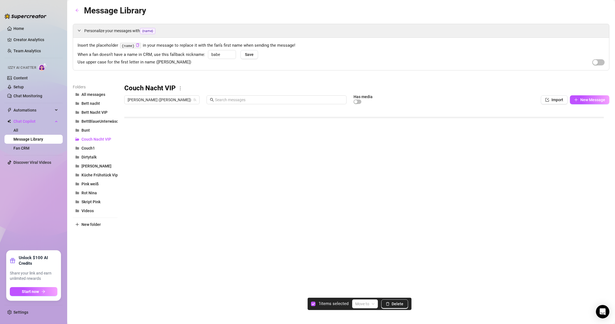
click at [130, 198] on div at bounding box center [366, 169] width 485 height 125
click at [261, 193] on div at bounding box center [366, 169] width 485 height 125
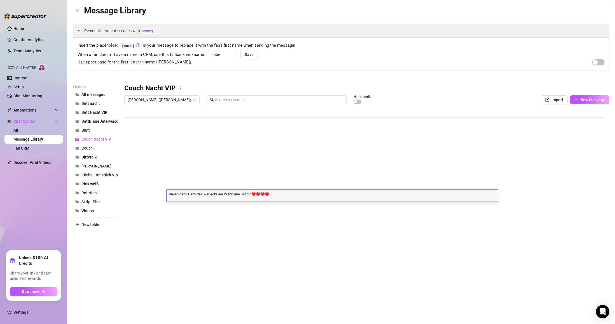
scroll to position [0, 0]
click at [128, 199] on div at bounding box center [366, 169] width 485 height 125
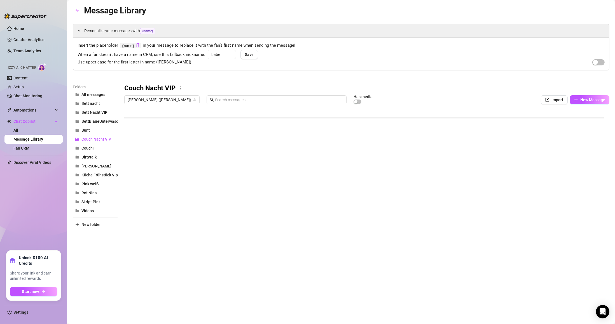
click at [130, 196] on div at bounding box center [366, 169] width 485 height 125
drag, startPoint x: 389, startPoint y: 303, endPoint x: 377, endPoint y: 295, distance: 14.4
click at [293, 302] on icon "delete" at bounding box center [388, 304] width 4 height 4
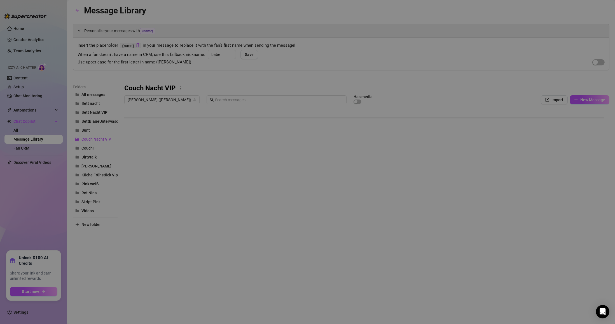
click at [147, 219] on body "Home Creator Analytics Team Analytics Izzy AI Chatter Content Setup Chat Monito…" at bounding box center [307, 162] width 615 height 324
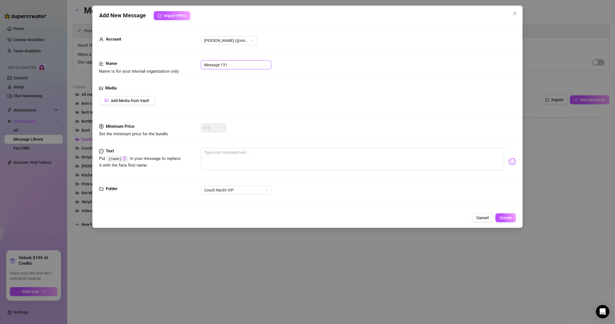
drag, startPoint x: 235, startPoint y: 66, endPoint x: 83, endPoint y: 71, distance: 152.3
click at [83, 71] on div "Add New Message Import PPVs Account [PERSON_NAME] (@ninabergervip) Name Name is…" at bounding box center [307, 162] width 615 height 324
click at [132, 100] on span "Add Media from Vault" at bounding box center [130, 101] width 39 height 4
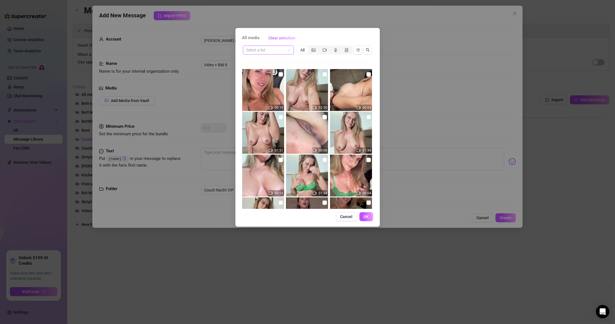
click at [274, 48] on input "search" at bounding box center [265, 50] width 39 height 8
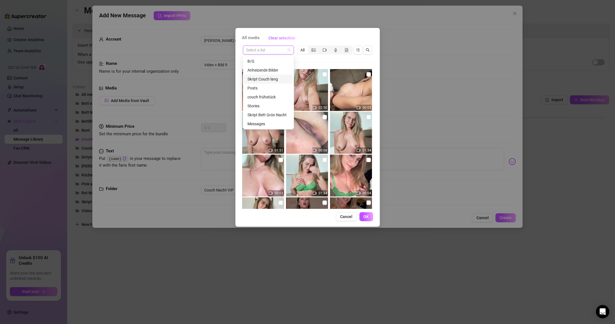
click at [271, 79] on div "Skript Couch lang" at bounding box center [268, 79] width 42 height 6
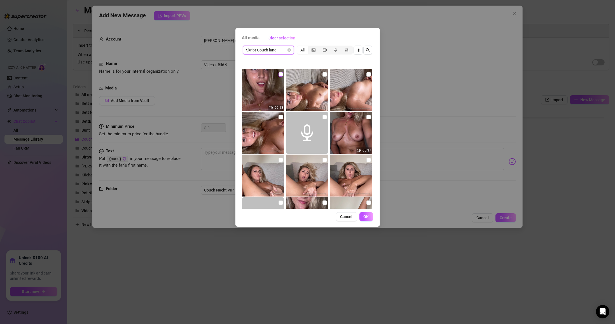
click at [279, 77] on label at bounding box center [281, 74] width 4 height 6
click at [279, 77] on input "checkbox" at bounding box center [281, 74] width 4 height 4
click at [279, 118] on input "checkbox" at bounding box center [281, 117] width 4 height 4
click at [293, 73] on input "checkbox" at bounding box center [324, 74] width 4 height 4
click at [293, 76] on input "checkbox" at bounding box center [368, 74] width 4 height 4
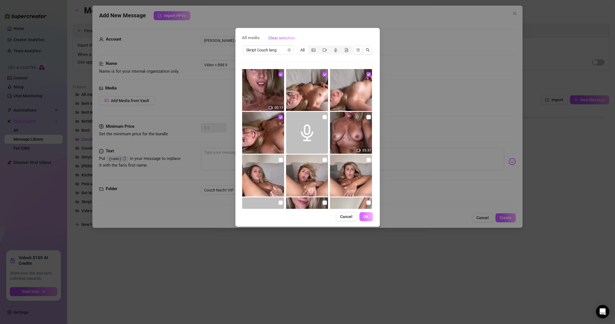
click at [293, 219] on button "OK" at bounding box center [366, 216] width 14 height 9
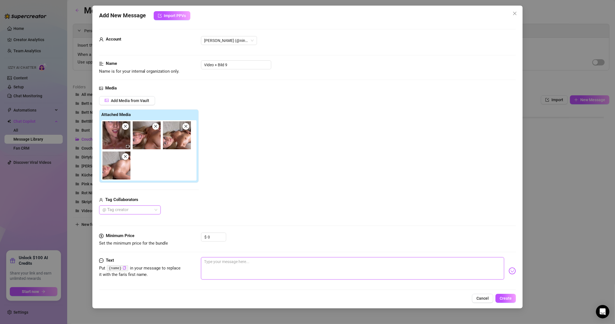
click at [223, 268] on textarea at bounding box center [352, 269] width 303 height 22
paste textarea "Vielen dank Baby das war echt der Wahnsinn mit dir ♥️♥️♥️♥️"
click at [293, 300] on span "Create" at bounding box center [506, 298] width 12 height 4
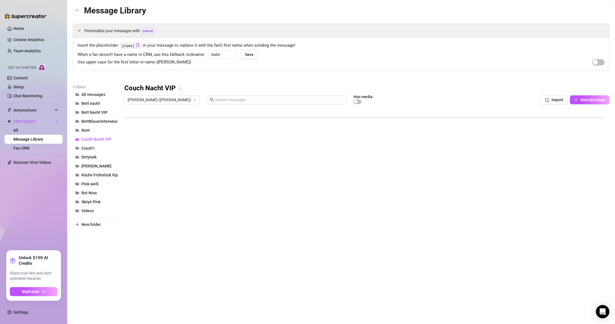
scroll to position [0, 0]
